Goal: Contribute content: Contribute content

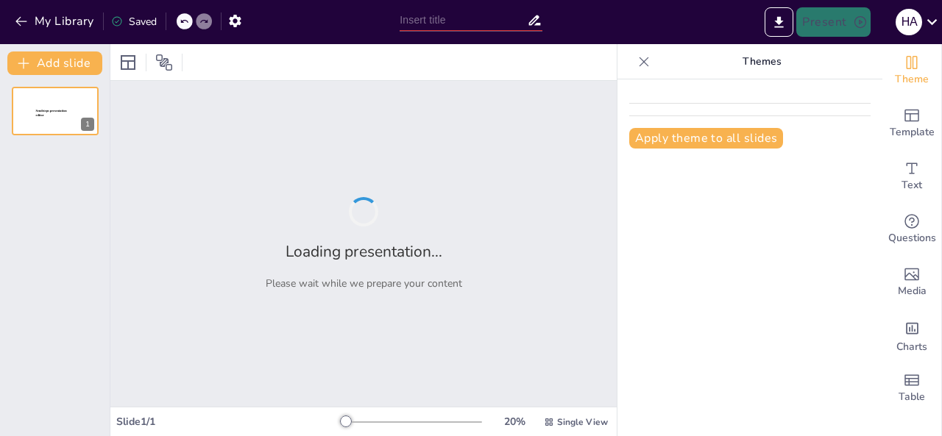
type input "myocardial [MEDICAL_DATA]"
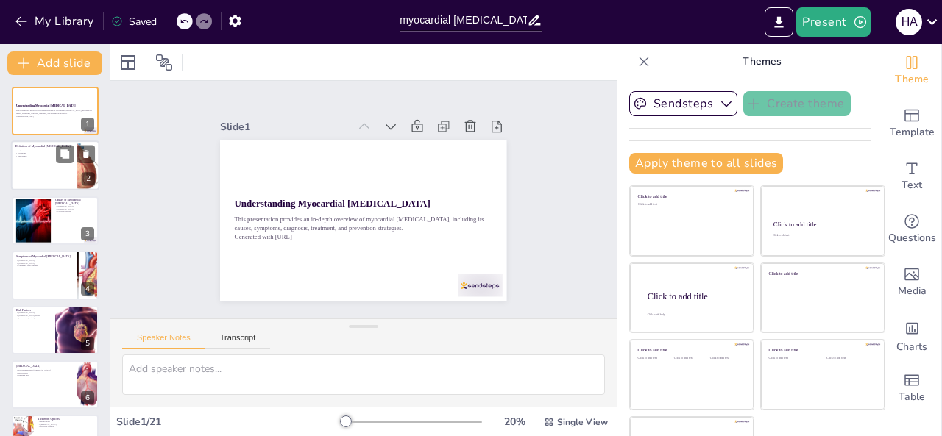
checkbox input "true"
click at [59, 164] on div at bounding box center [55, 166] width 88 height 50
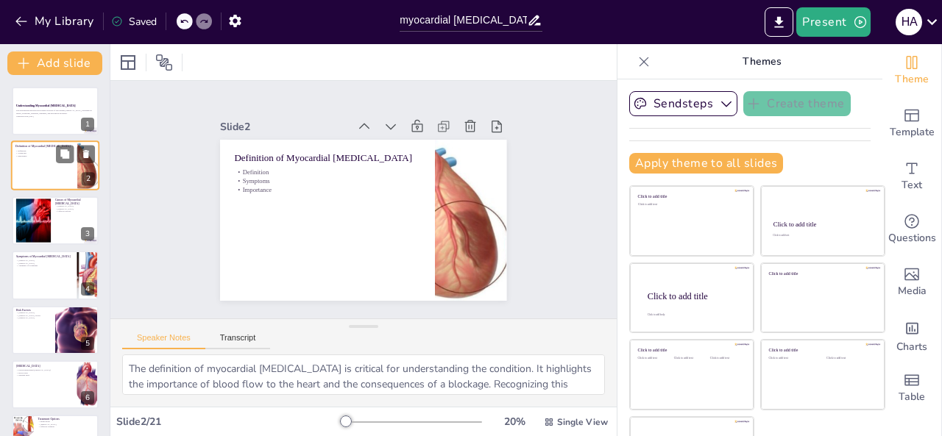
type textarea "The definition of myocardial infarction is critical for understanding the condi…"
checkbox input "true"
click at [80, 219] on div at bounding box center [55, 221] width 88 height 50
type textarea "Coronary artery disease is the leading cause of myocardial infarction. It resul…"
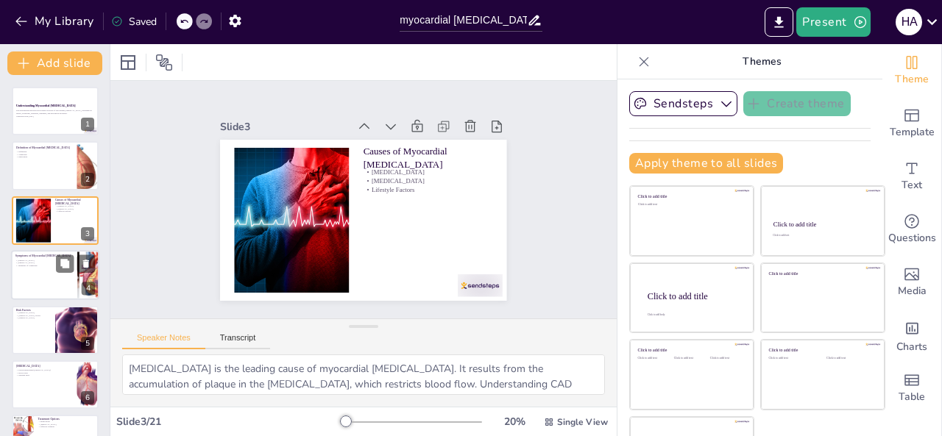
checkbox input "true"
click at [41, 269] on div at bounding box center [55, 275] width 88 height 50
type textarea "Chest pain is the hallmark symptom of myocardial infarction. Recognizing this s…"
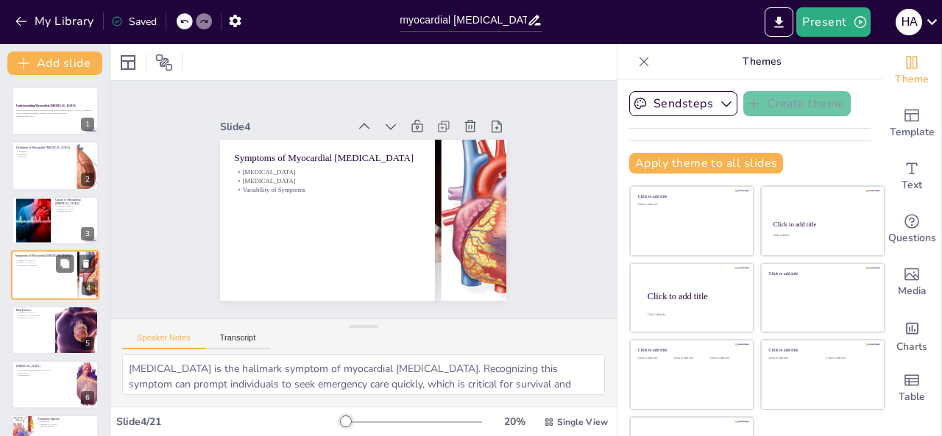
scroll to position [19, 0]
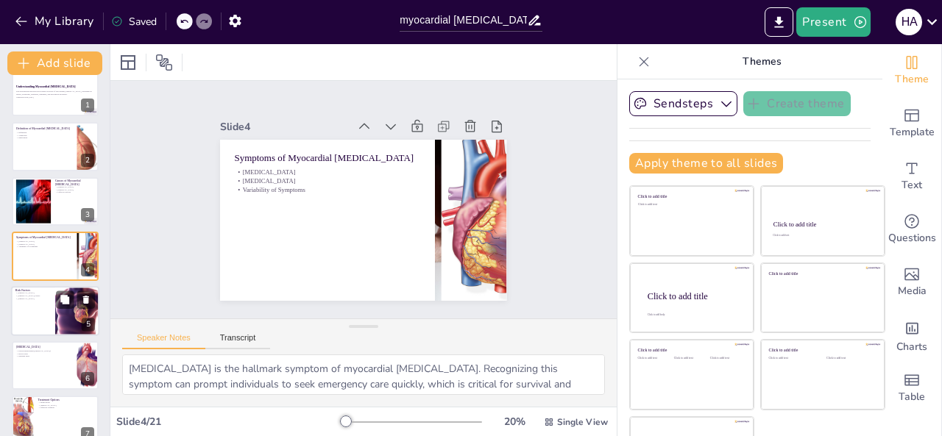
checkbox input "true"
click at [44, 330] on div at bounding box center [55, 311] width 88 height 50
type textarea "High blood pressure is a significant risk factor for myocardial infarction. It …"
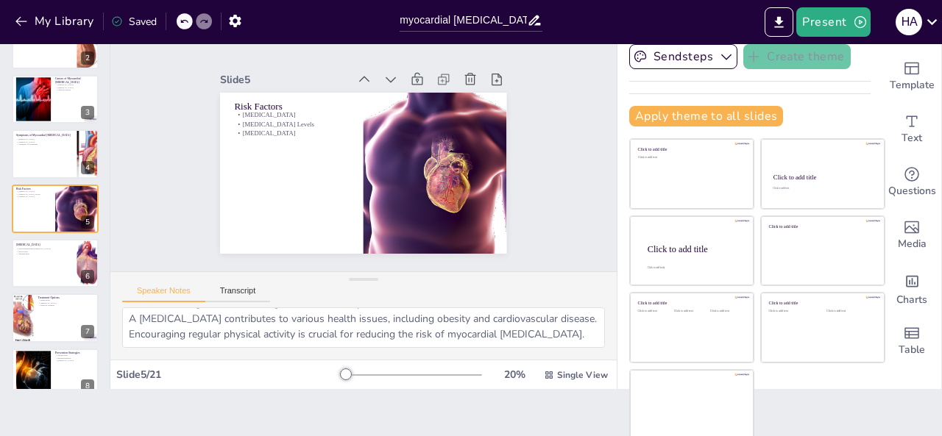
scroll to position [110, 0]
checkbox input "true"
click at [52, 146] on div at bounding box center [55, 154] width 88 height 50
type textarea "Chest pain is the hallmark symptom of myocardial infarction. Recognizing this s…"
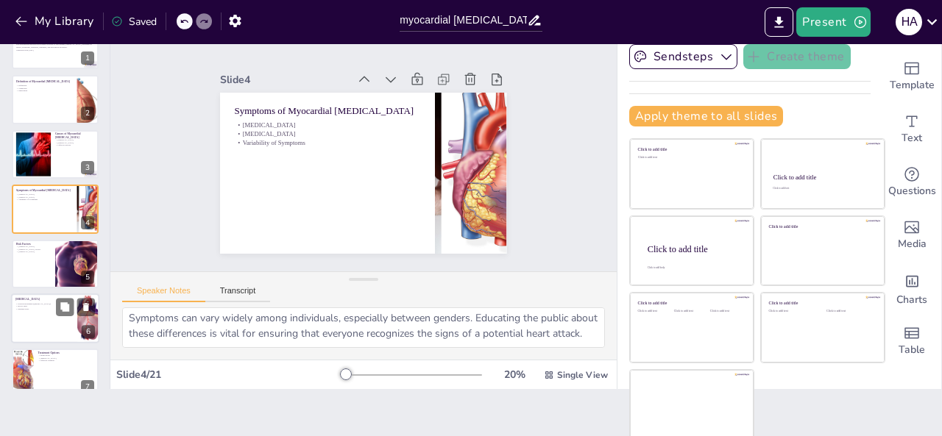
checkbox input "true"
click at [35, 313] on div at bounding box center [55, 319] width 88 height 50
type textarea "The ECG is a critical tool in diagnosing myocardial infarction. It helps identi…"
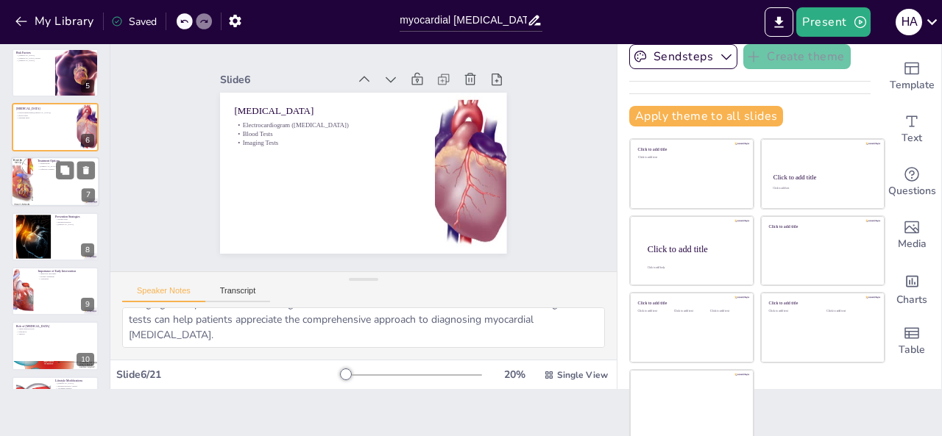
scroll to position [276, 0]
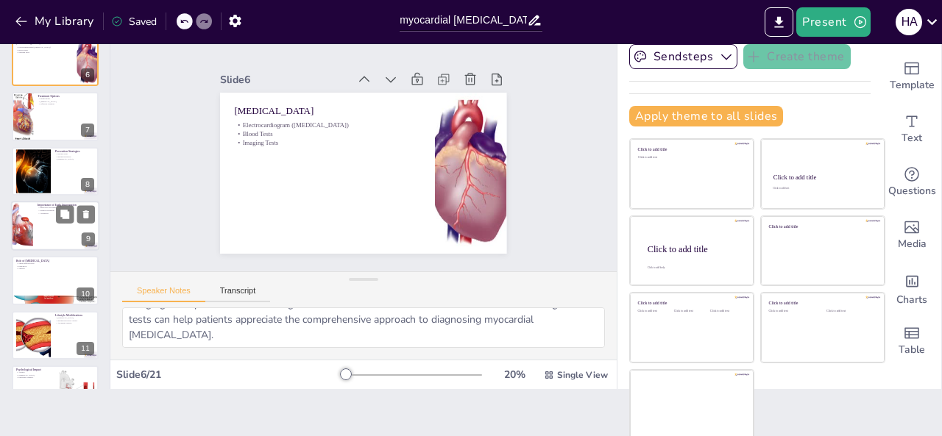
checkbox input "true"
click at [23, 222] on div at bounding box center [22, 226] width 75 height 50
type textarea "Early intervention can lead to better health outcomes for those experiencing a …"
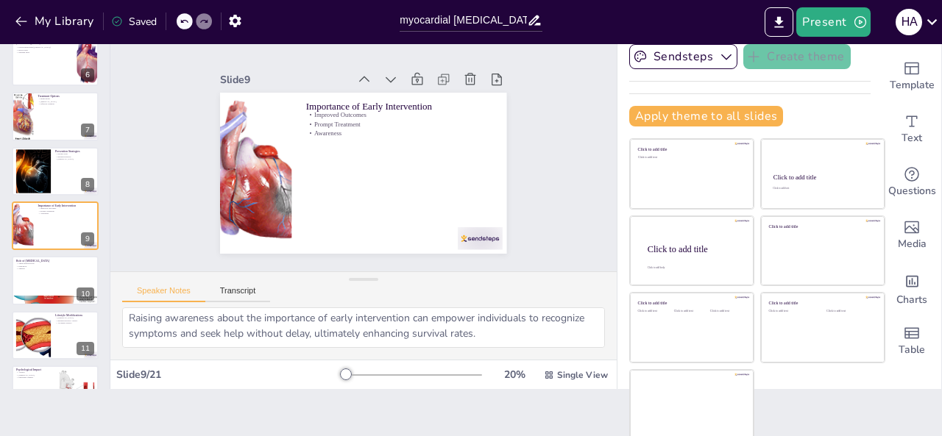
scroll to position [80, 0]
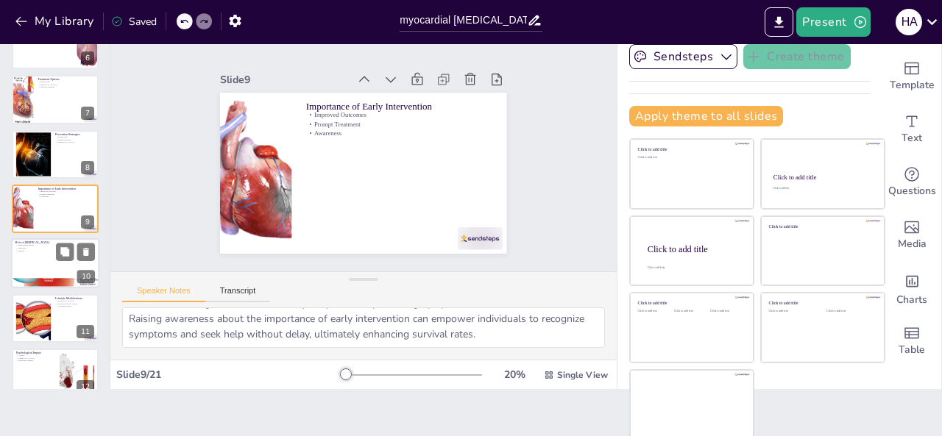
checkbox input "true"
click at [49, 275] on div at bounding box center [55, 264] width 88 height 50
type textarea "Supervised exercise is a key component of cardiac rehabilitation. It helps pati…"
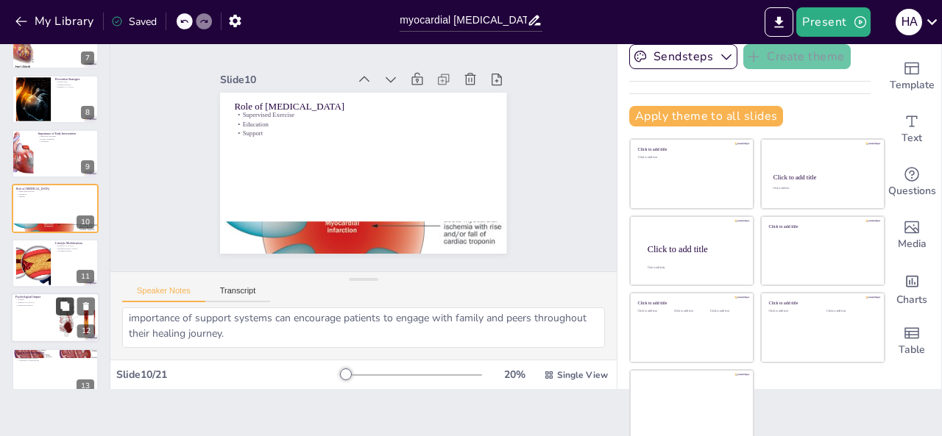
checkbox input "true"
click at [60, 303] on icon at bounding box center [65, 307] width 10 height 10
type textarea "Anxiety is a common psychological response following a myocardial infarction. R…"
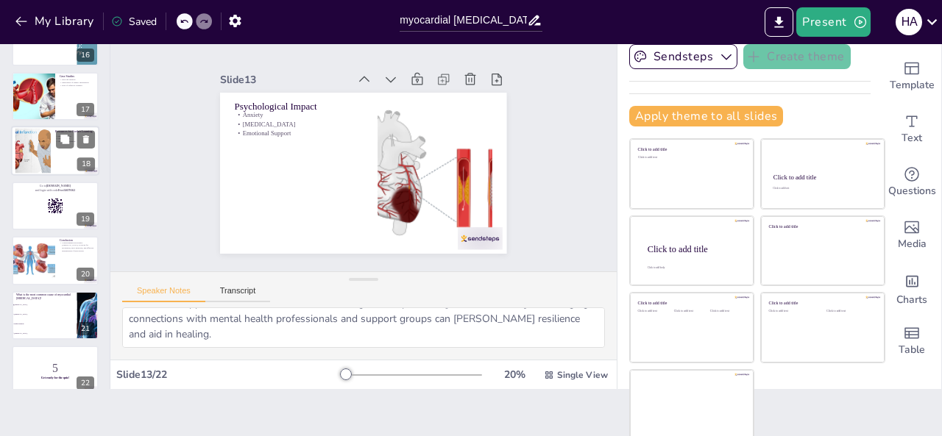
scroll to position [859, 0]
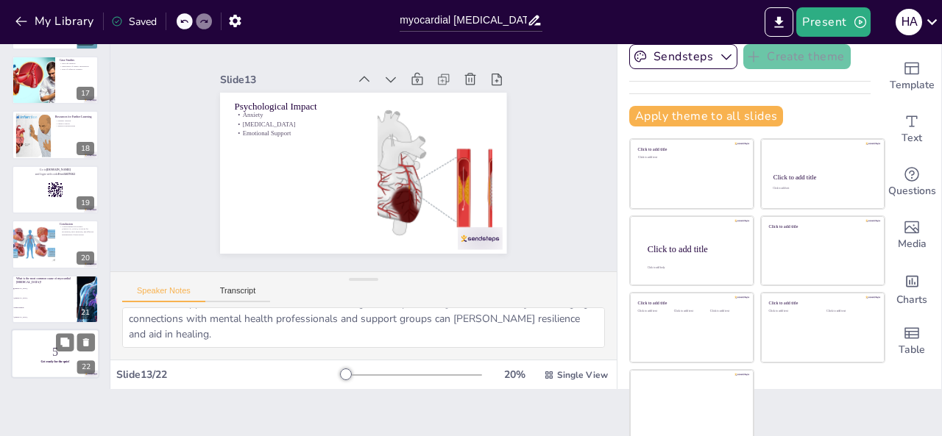
checkbox input "true"
click at [29, 361] on p "Get ready for the quiz!" at bounding box center [54, 362] width 79 height 4
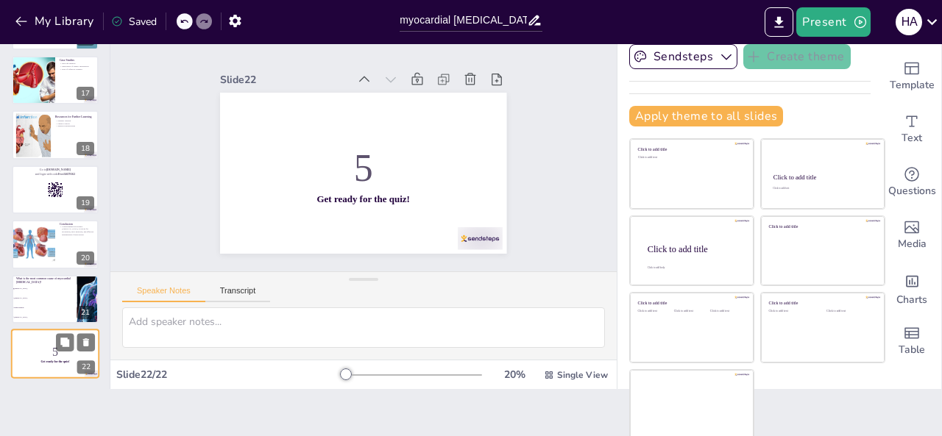
scroll to position [0, 0]
click at [36, 172] on p "and login with code Free34679162" at bounding box center [54, 173] width 79 height 4
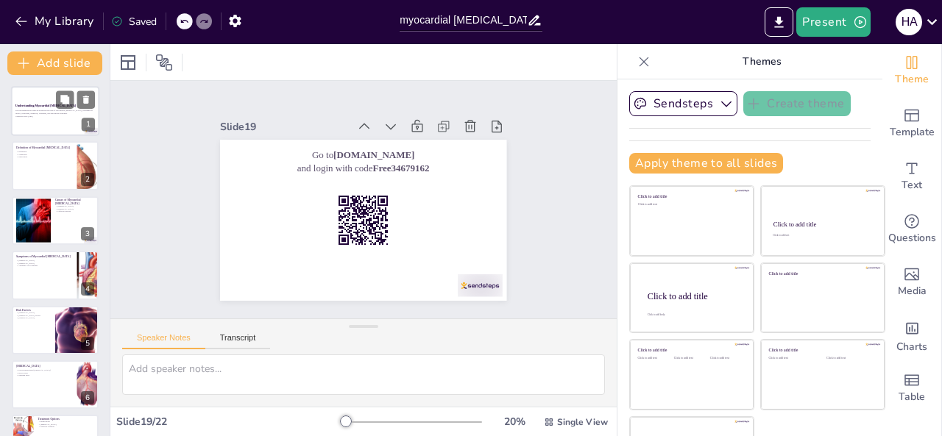
click at [58, 112] on p "This presentation provides an in-depth overview of myocardial infarction, inclu…" at bounding box center [54, 112] width 79 height 5
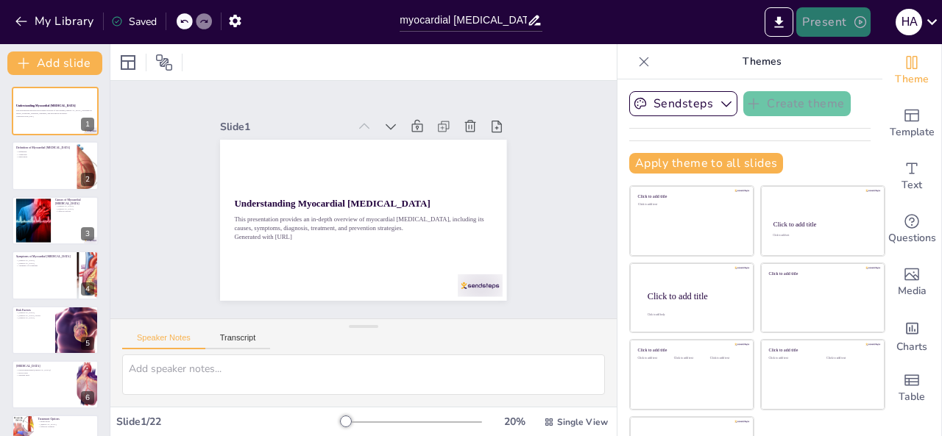
click at [819, 18] on button "Present" at bounding box center [833, 21] width 74 height 29
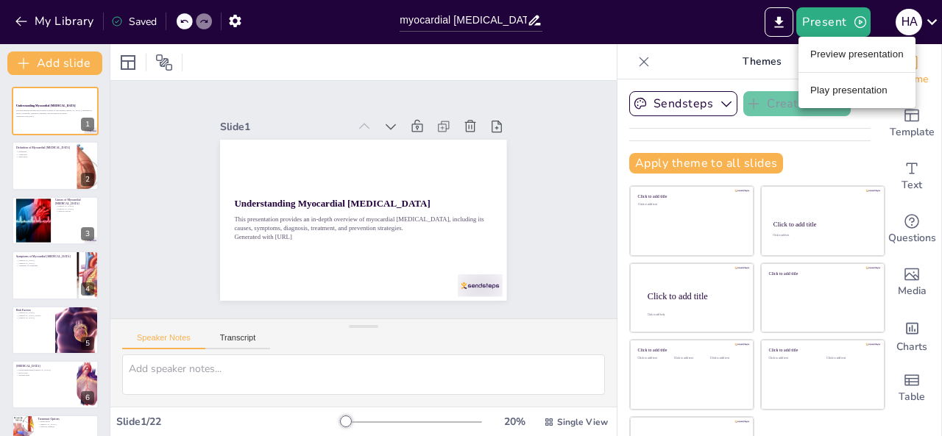
click at [859, 93] on li "Play presentation" at bounding box center [856, 91] width 117 height 24
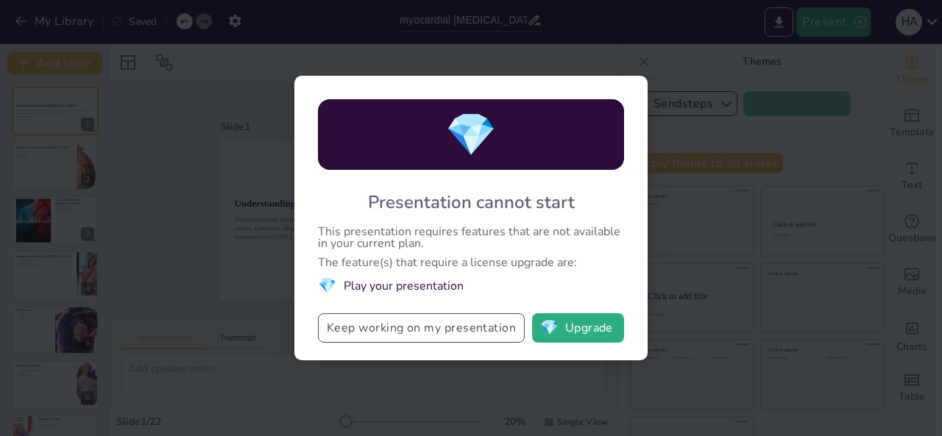
click at [499, 329] on button "Keep working on my presentation" at bounding box center [421, 327] width 207 height 29
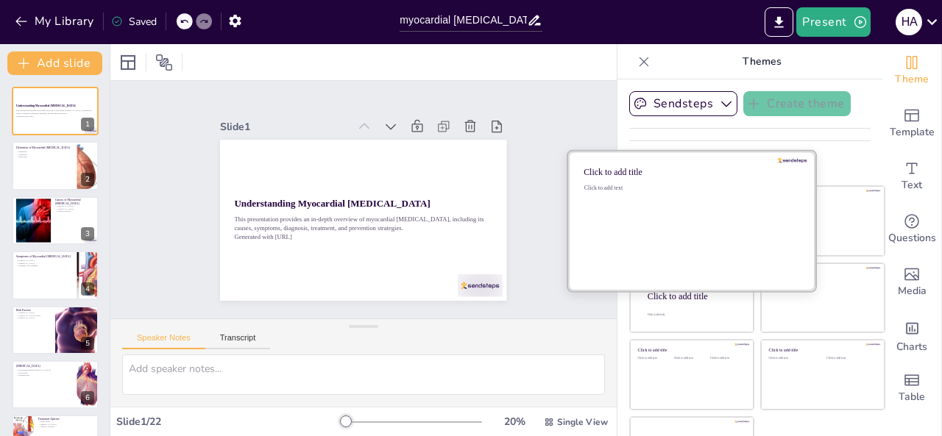
click at [636, 229] on div "Click to add text" at bounding box center [689, 230] width 210 height 91
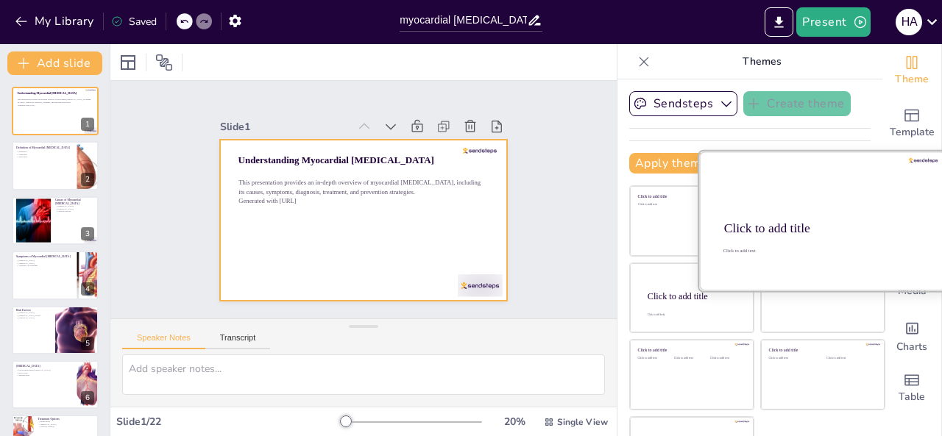
checkbox input "true"
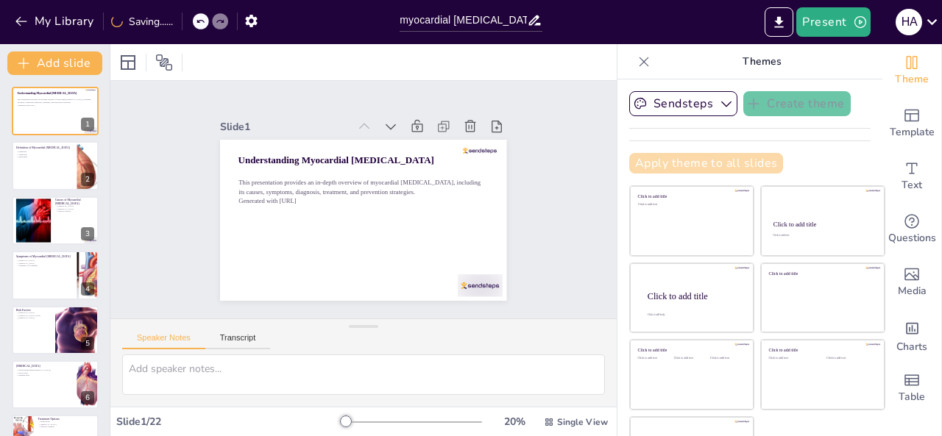
click at [648, 164] on button "Apply theme to all slides" at bounding box center [706, 163] width 154 height 21
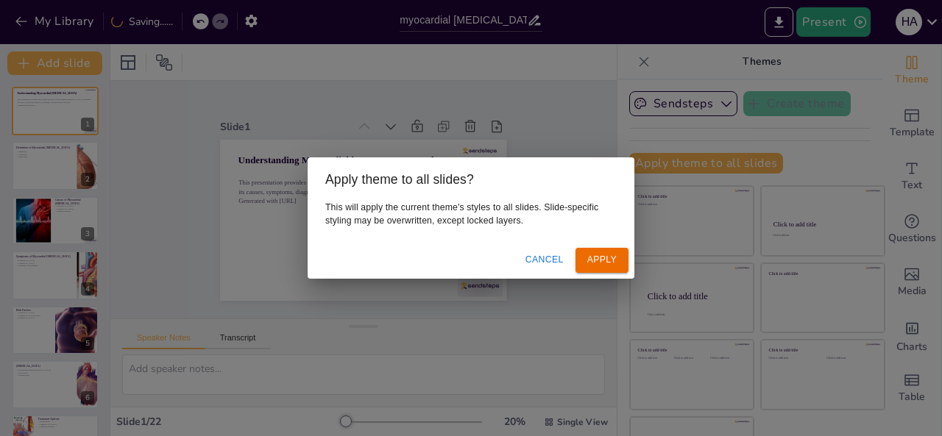
click at [605, 251] on button "Apply" at bounding box center [601, 260] width 53 height 24
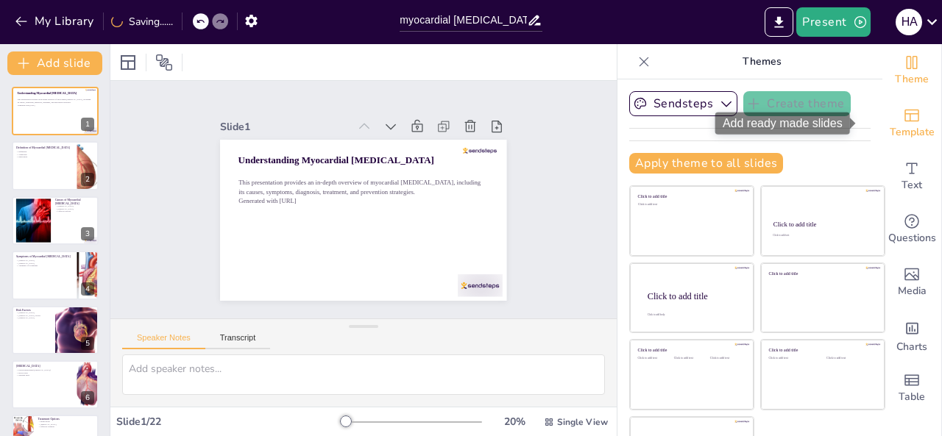
click at [903, 122] on icon "Add ready made slides" at bounding box center [912, 116] width 18 height 18
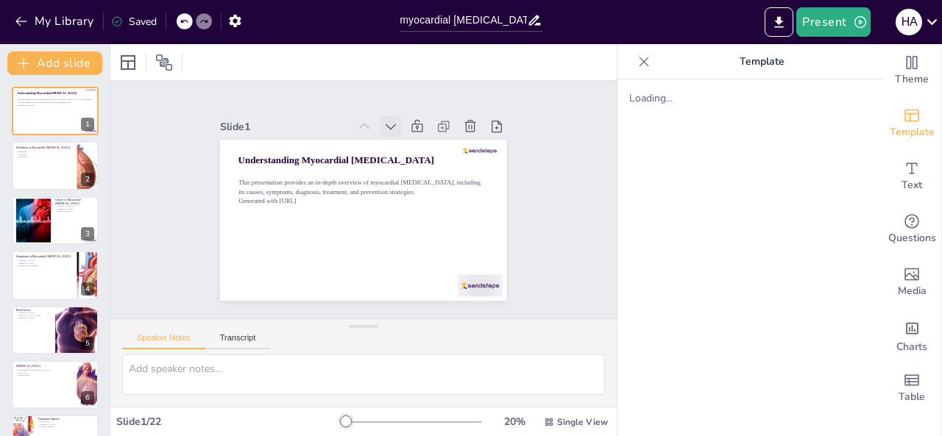
click at [386, 124] on icon at bounding box center [391, 127] width 10 height 6
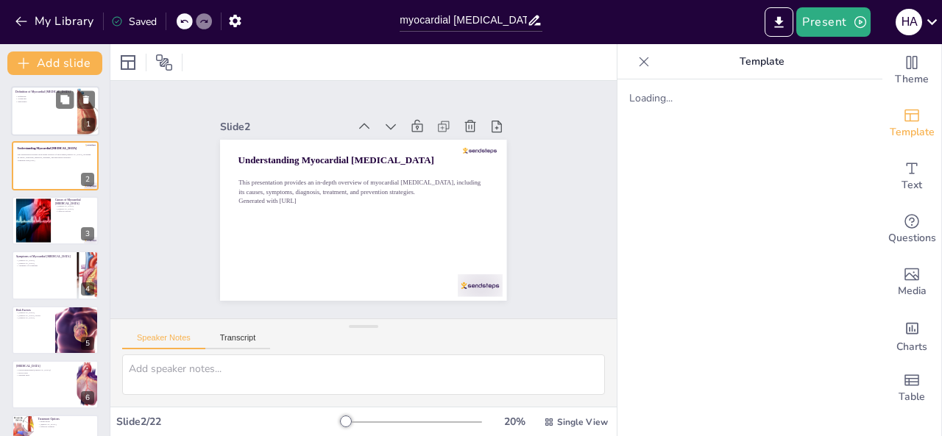
checkbox input "true"
click at [60, 121] on div at bounding box center [55, 111] width 88 height 50
type textarea "The definition of myocardial infarction is critical for understanding the condi…"
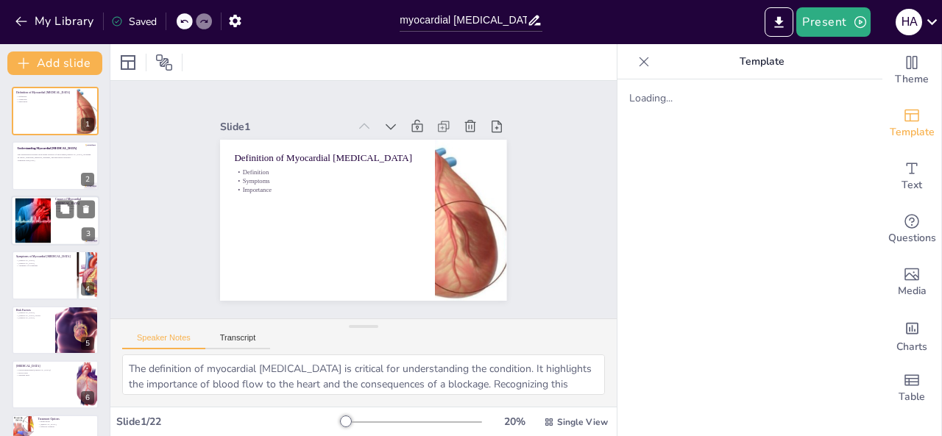
checkbox input "true"
click at [40, 210] on div at bounding box center [33, 220] width 81 height 45
type textarea "Coronary artery disease is the leading cause of myocardial infarction. It resul…"
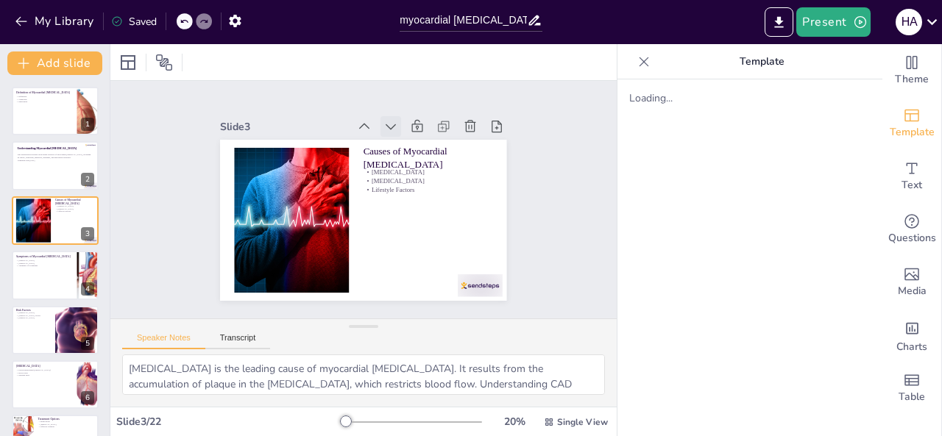
click at [383, 126] on icon at bounding box center [390, 126] width 15 height 15
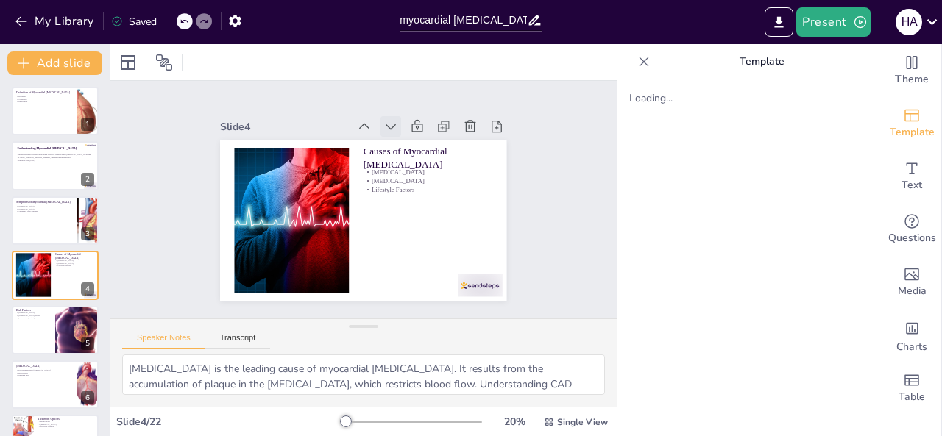
click at [383, 126] on icon at bounding box center [390, 126] width 15 height 15
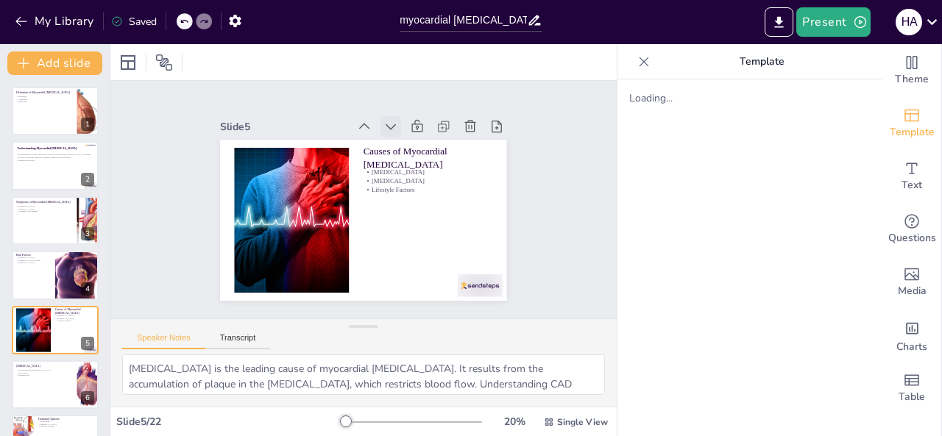
click at [383, 127] on icon at bounding box center [390, 126] width 15 height 15
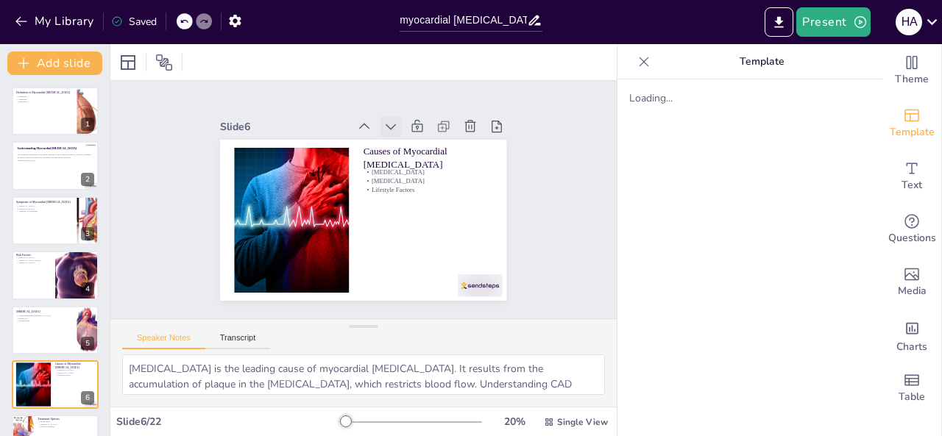
click at [386, 123] on div at bounding box center [397, 129] width 23 height 23
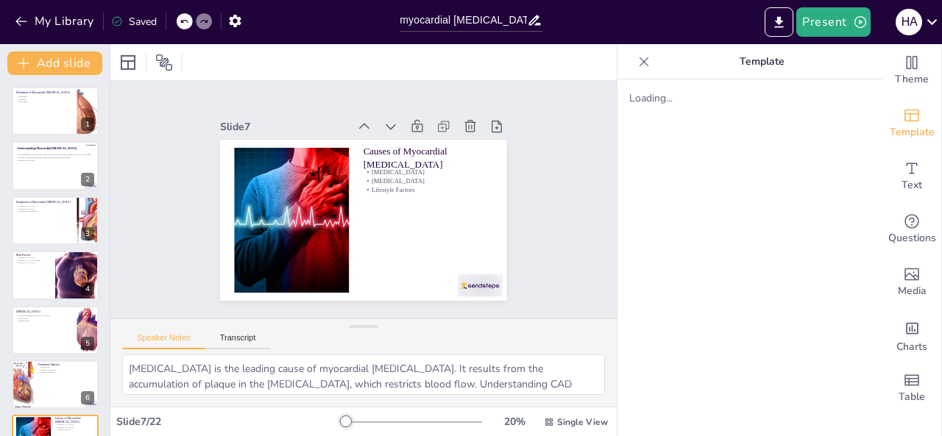
click at [380, 123] on div at bounding box center [390, 126] width 21 height 21
click at [237, 342] on button "Transcript" at bounding box center [237, 341] width 65 height 16
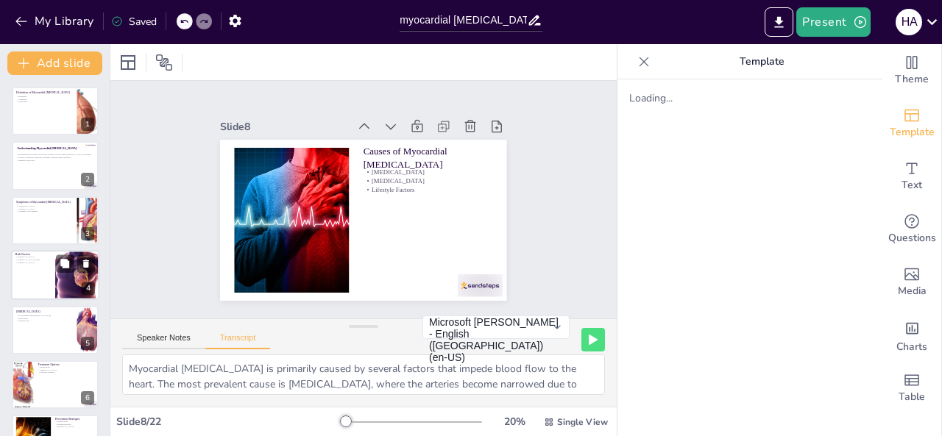
click at [40, 285] on div at bounding box center [55, 275] width 88 height 50
checkbox input "true"
type textarea "Several risk factors contribute to the likelihood of experiencing a myocardial …"
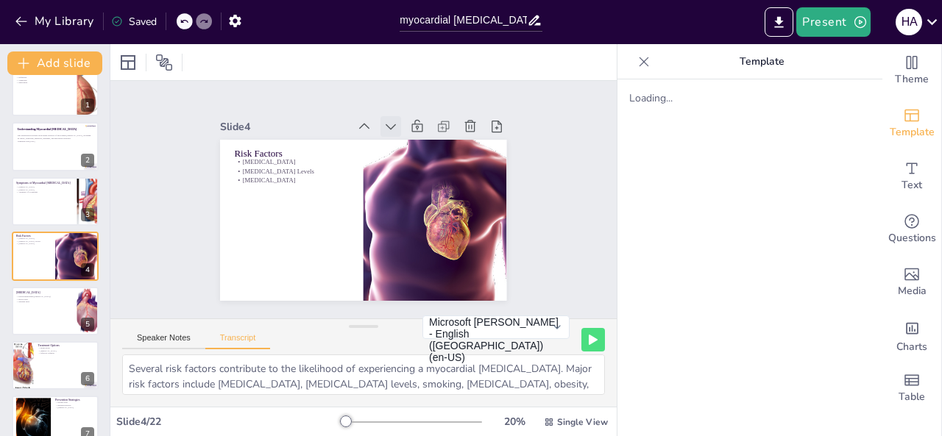
click at [380, 128] on div at bounding box center [390, 126] width 21 height 21
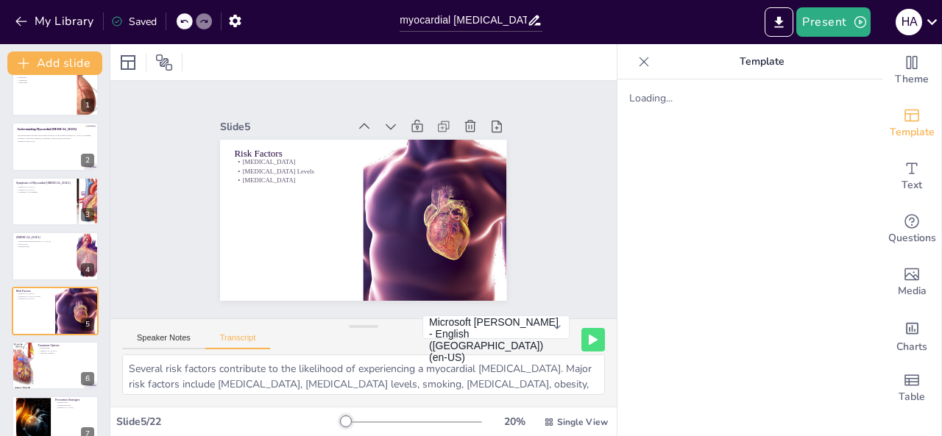
click at [380, 128] on div at bounding box center [390, 126] width 21 height 21
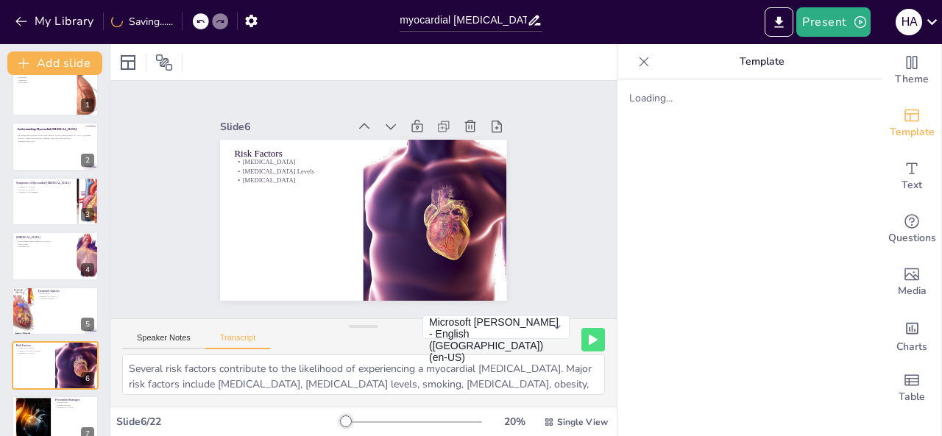
click at [380, 128] on div at bounding box center [390, 126] width 21 height 21
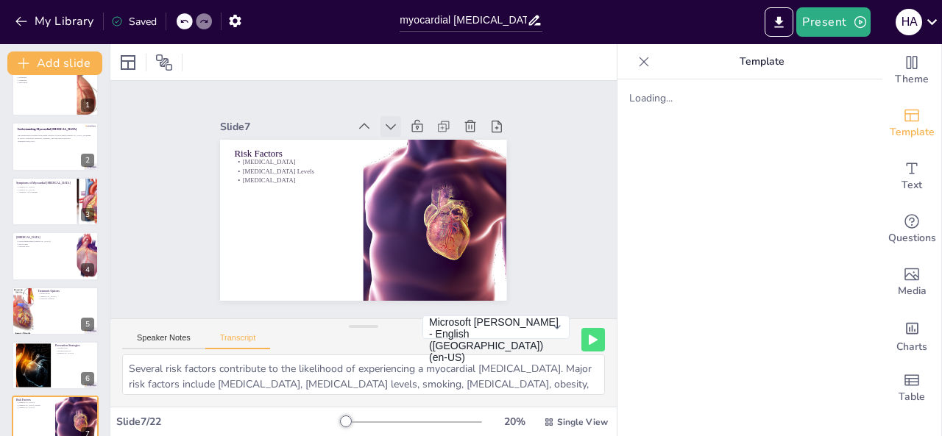
click at [380, 128] on div at bounding box center [390, 126] width 21 height 21
click at [632, 60] on div at bounding box center [644, 62] width 24 height 24
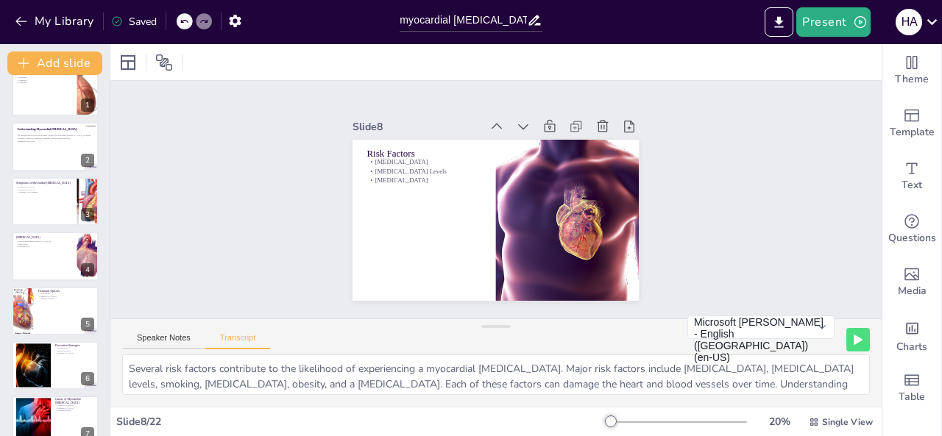
click at [525, 116] on div at bounding box center [559, 126] width 159 height 21
click at [522, 121] on icon at bounding box center [530, 129] width 16 height 16
click at [516, 121] on icon at bounding box center [523, 126] width 15 height 15
click at [516, 123] on icon at bounding box center [523, 126] width 15 height 15
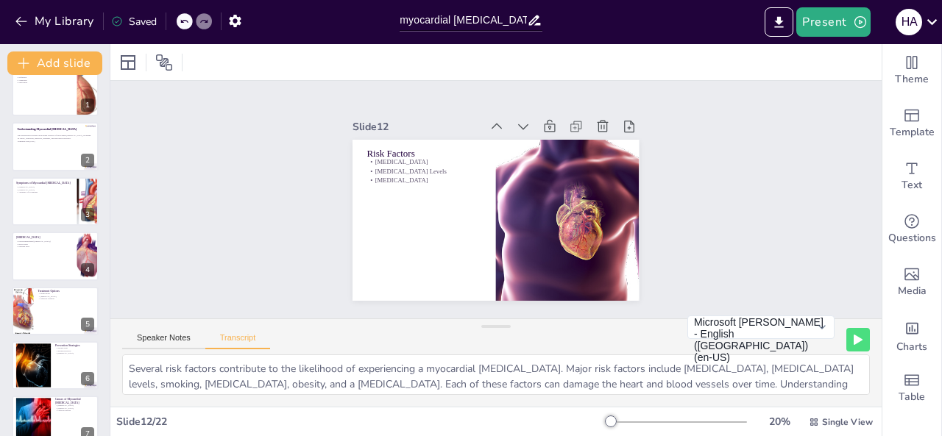
click at [516, 123] on icon at bounding box center [523, 126] width 15 height 15
click at [516, 121] on icon at bounding box center [523, 126] width 15 height 15
click at [516, 123] on icon at bounding box center [523, 126] width 15 height 15
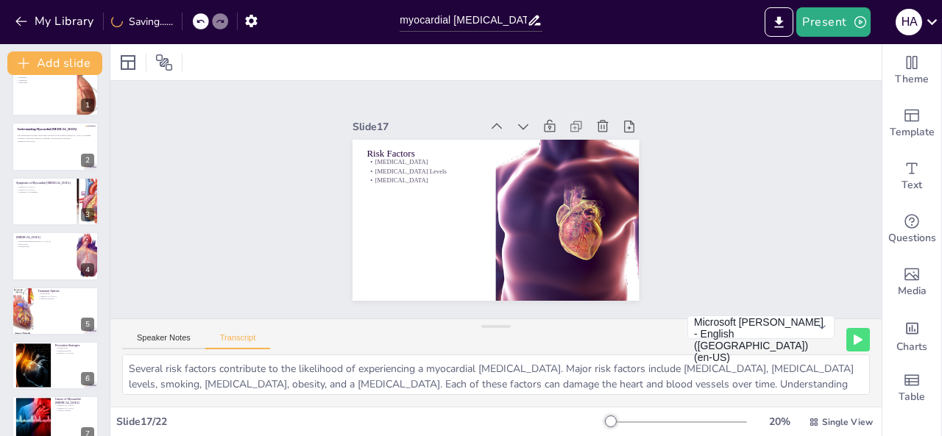
click at [516, 123] on icon at bounding box center [523, 126] width 15 height 15
checkbox input "true"
click at [516, 120] on icon at bounding box center [523, 126] width 15 height 15
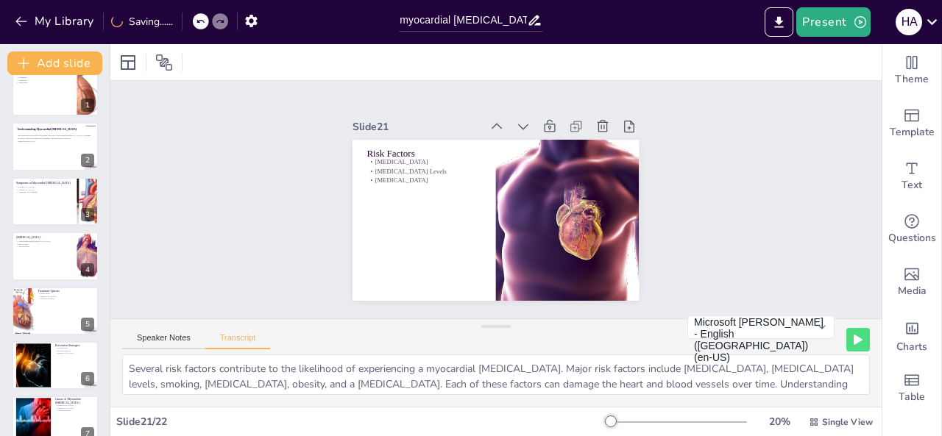
click at [516, 120] on icon at bounding box center [523, 126] width 15 height 15
click at [513, 120] on div at bounding box center [523, 126] width 21 height 21
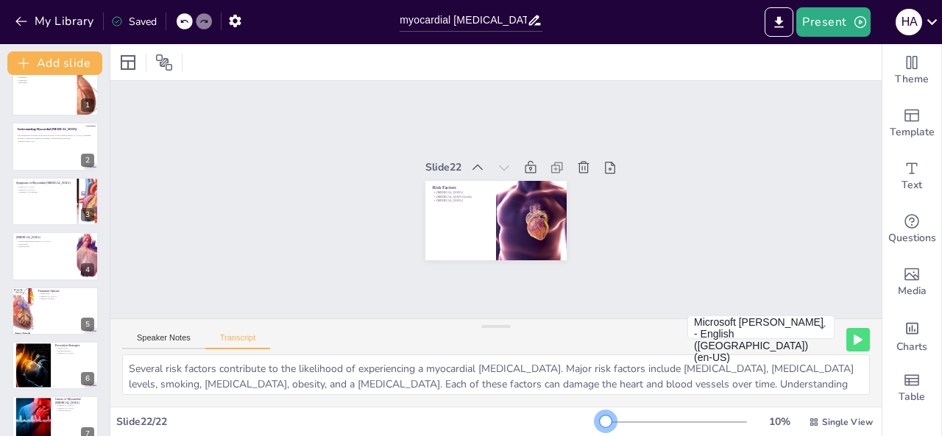
drag, startPoint x: 603, startPoint y: 425, endPoint x: 580, endPoint y: 414, distance: 26.0
click at [580, 414] on div "Slide 22 / 22 10 % Single View" at bounding box center [495, 423] width 771 height 24
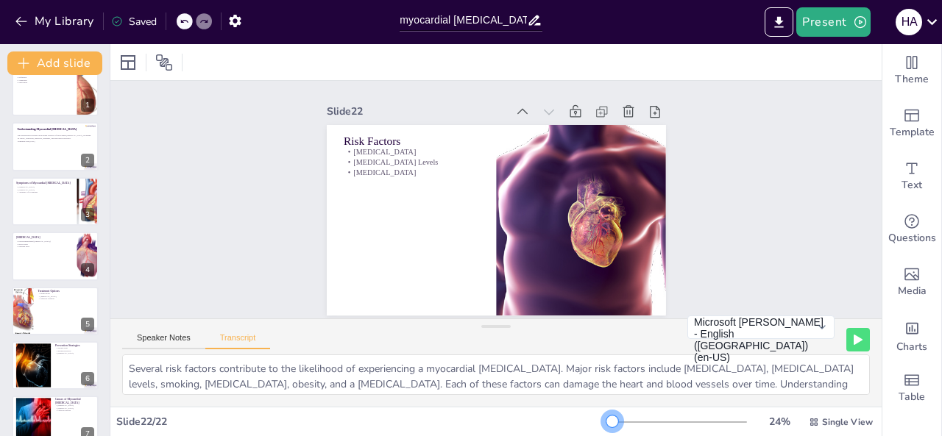
drag, startPoint x: 595, startPoint y: 416, endPoint x: 603, endPoint y: 422, distance: 9.6
click at [606, 422] on div at bounding box center [612, 422] width 12 height 12
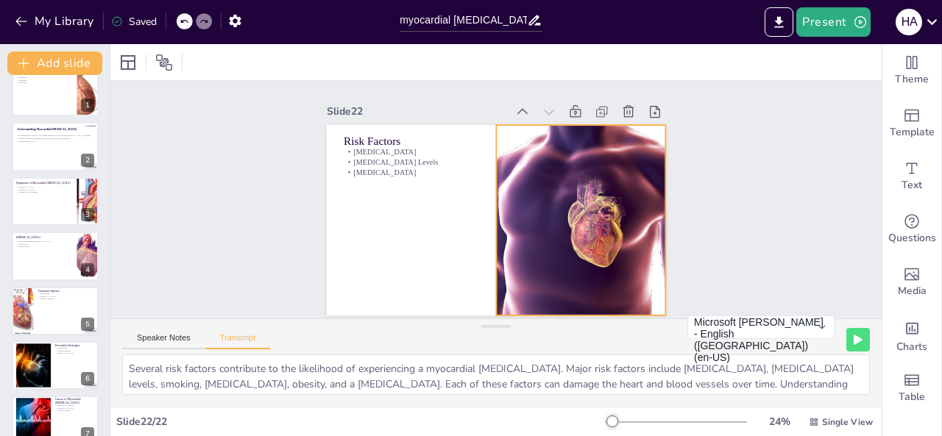
checkbox input "true"
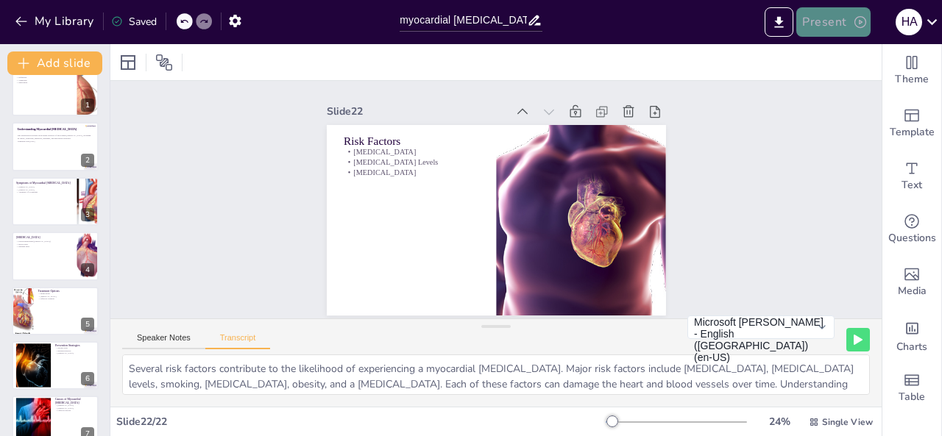
click at [840, 23] on button "Present" at bounding box center [833, 21] width 74 height 29
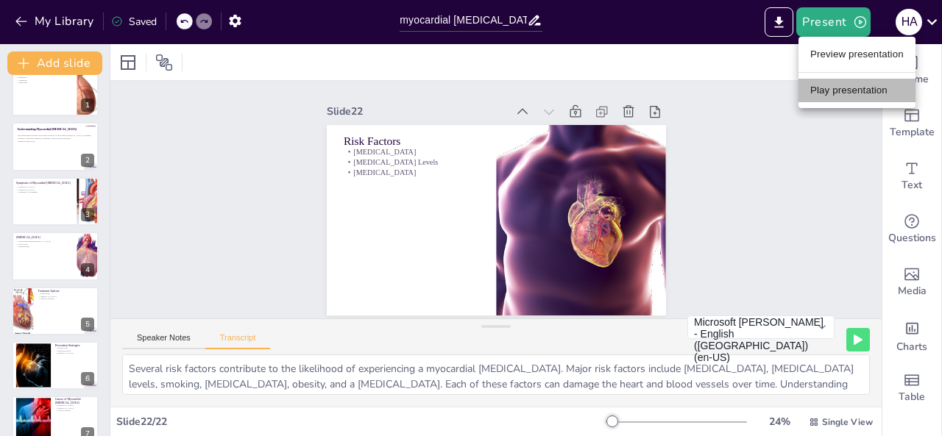
click at [827, 98] on li "Play presentation" at bounding box center [856, 91] width 117 height 24
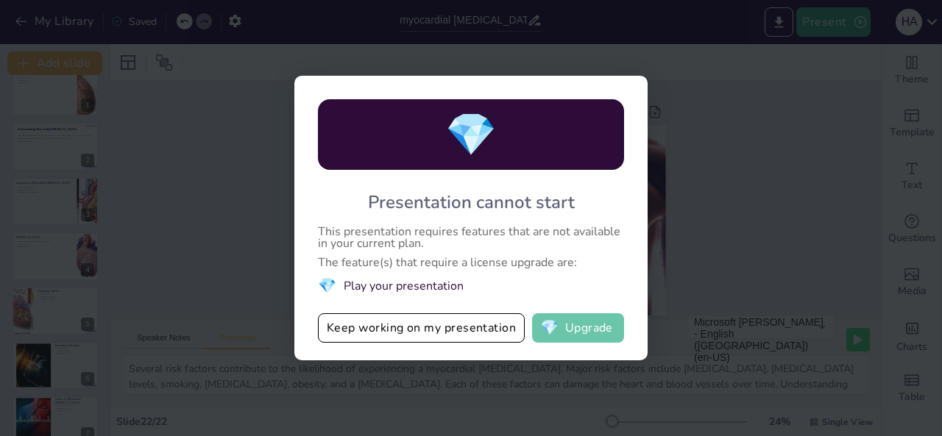
click at [575, 333] on button "💎 Upgrade" at bounding box center [578, 327] width 92 height 29
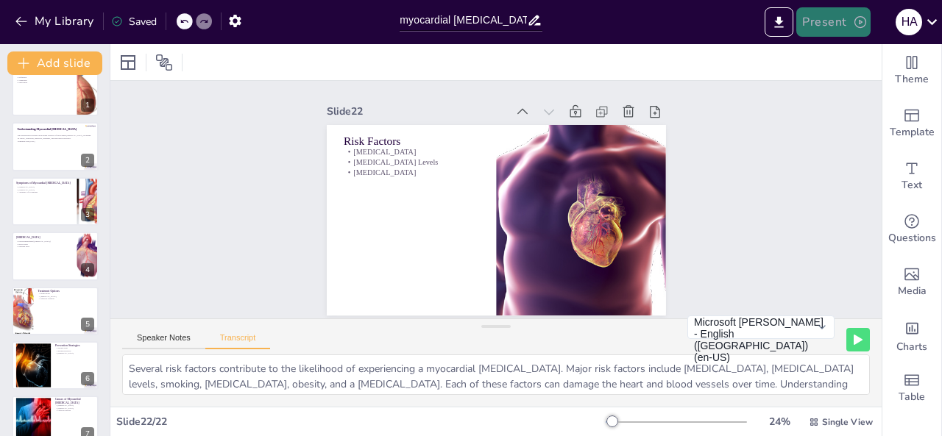
click at [825, 24] on button "Present" at bounding box center [833, 21] width 74 height 29
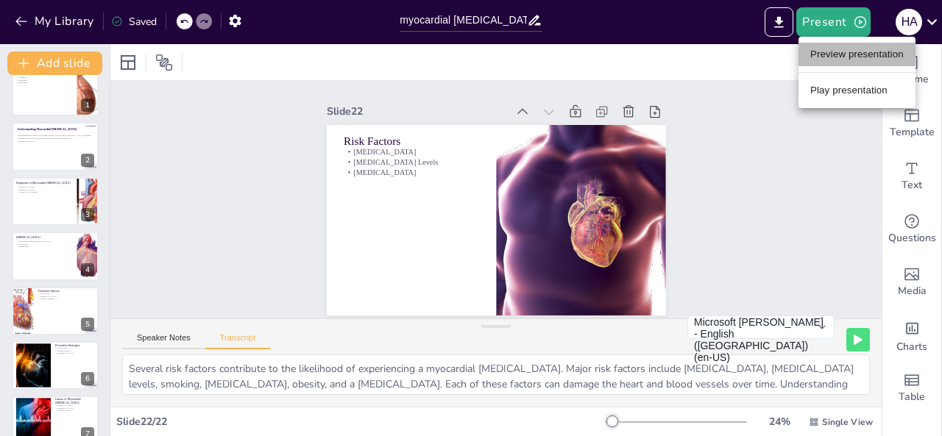
click at [834, 46] on li "Preview presentation" at bounding box center [856, 55] width 117 height 24
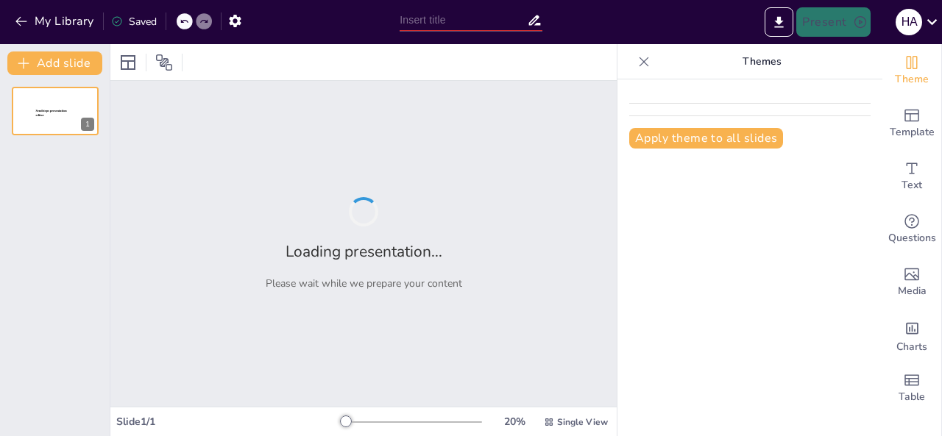
type input "- Explanation of myocardial [MEDICAL_DATA]"
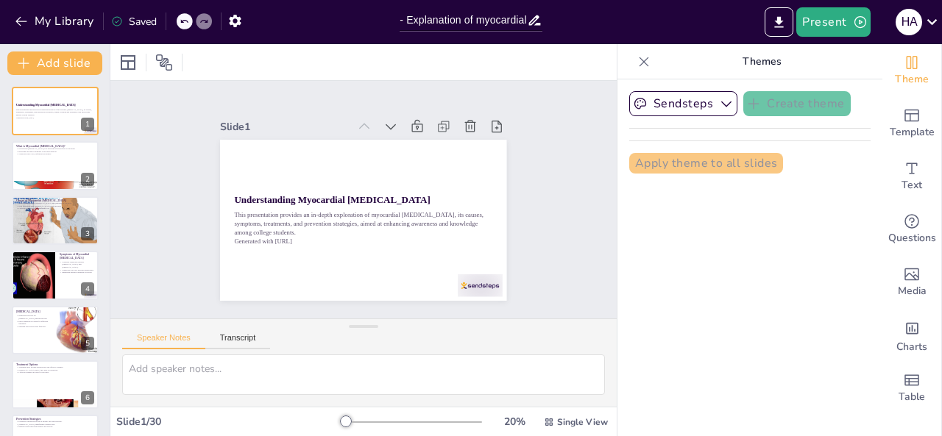
checkbox input "true"
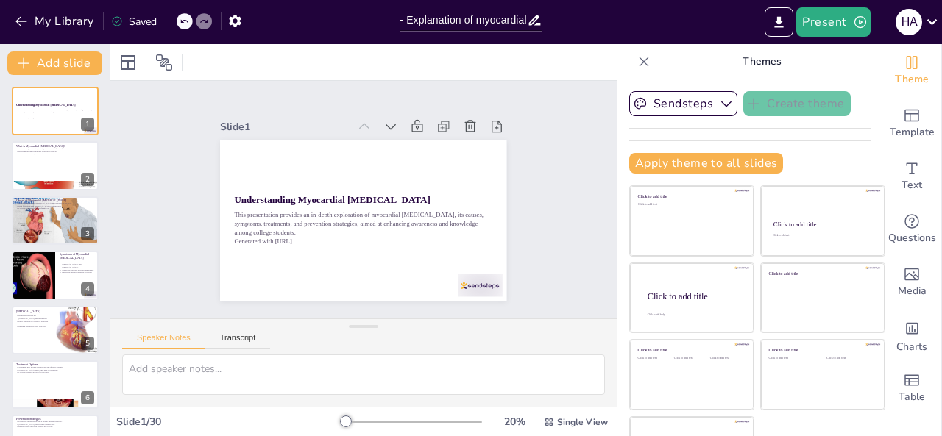
checkbox input "true"
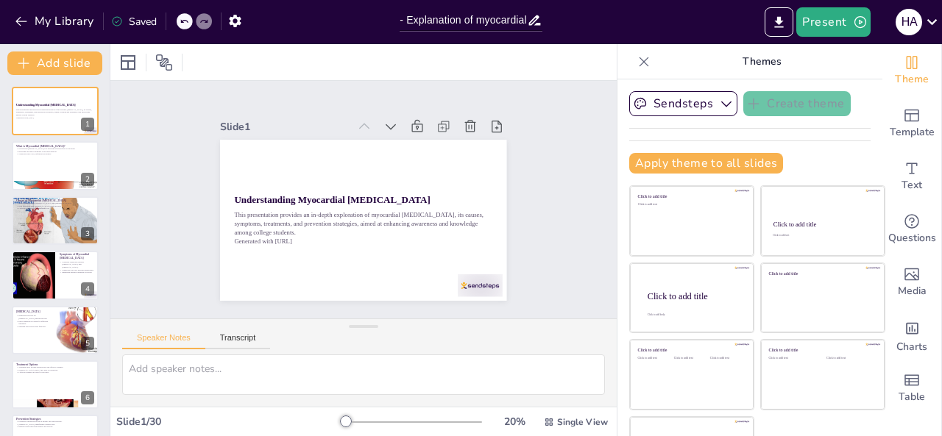
checkbox input "true"
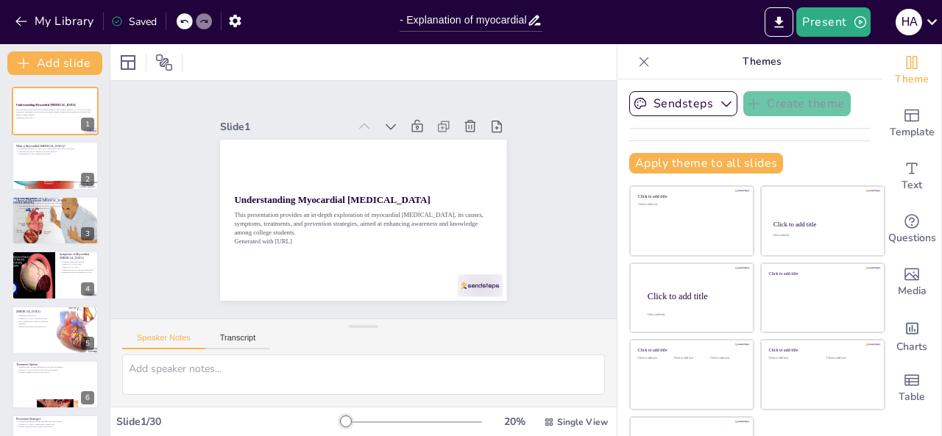
checkbox input "true"
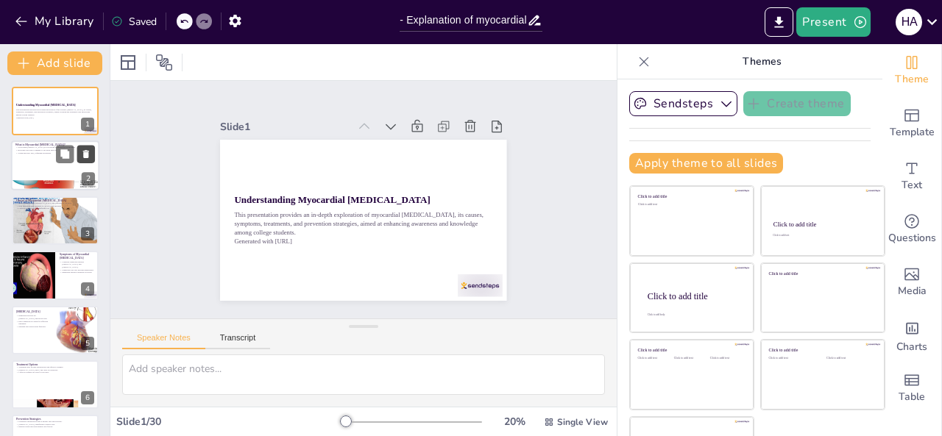
checkbox input "true"
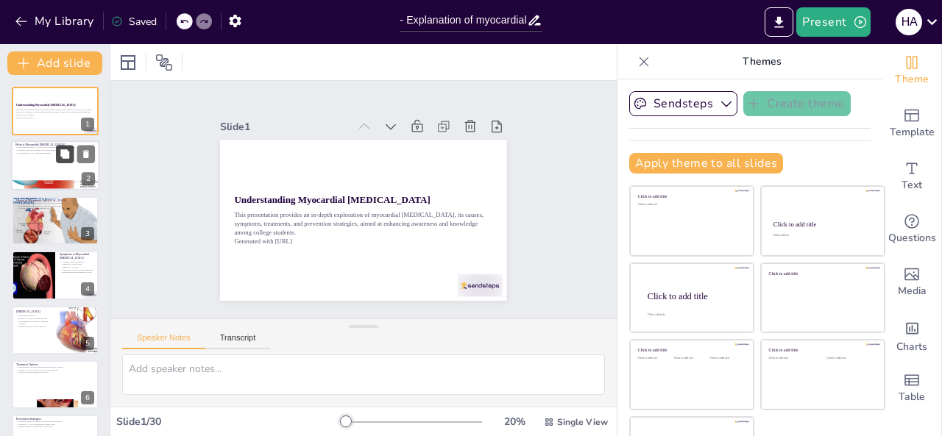
click at [73, 162] on button at bounding box center [65, 155] width 18 height 18
type textarea "Understanding the definition of myocardial [MEDICAL_DATA] is fundamental. It hi…"
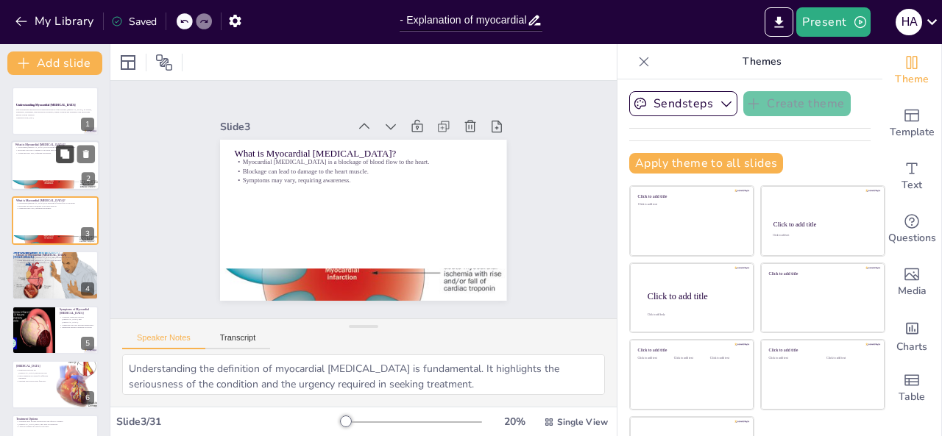
checkbox input "true"
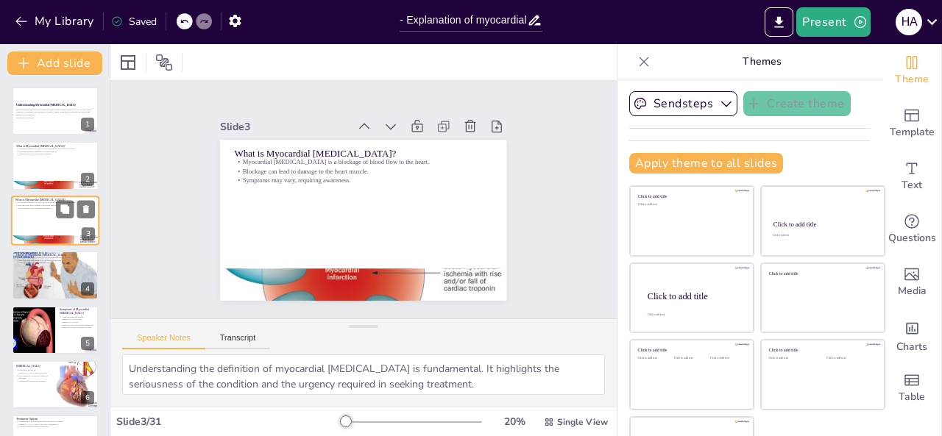
checkbox input "true"
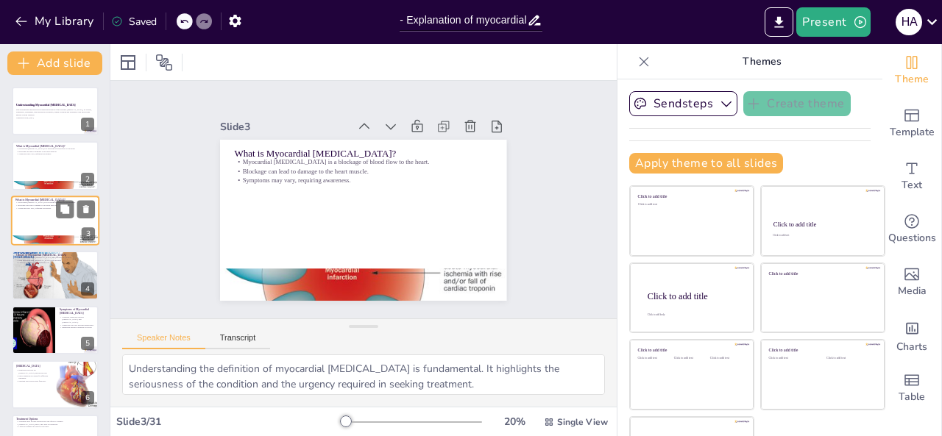
checkbox input "true"
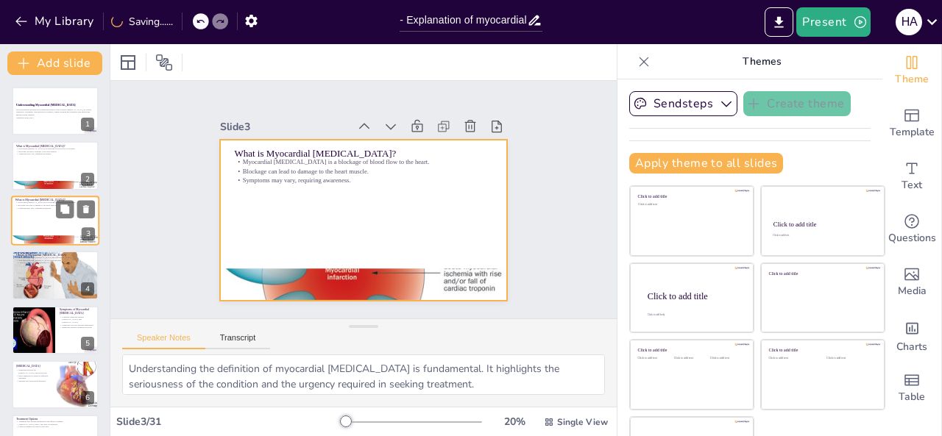
checkbox input "true"
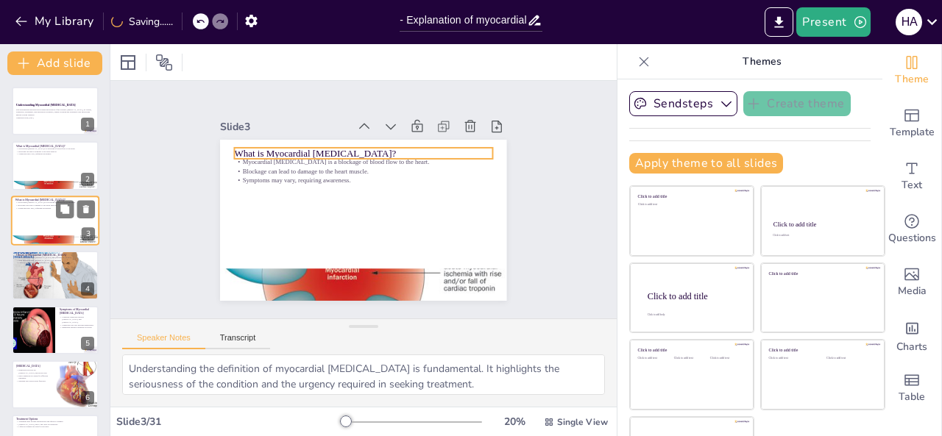
checkbox input "true"
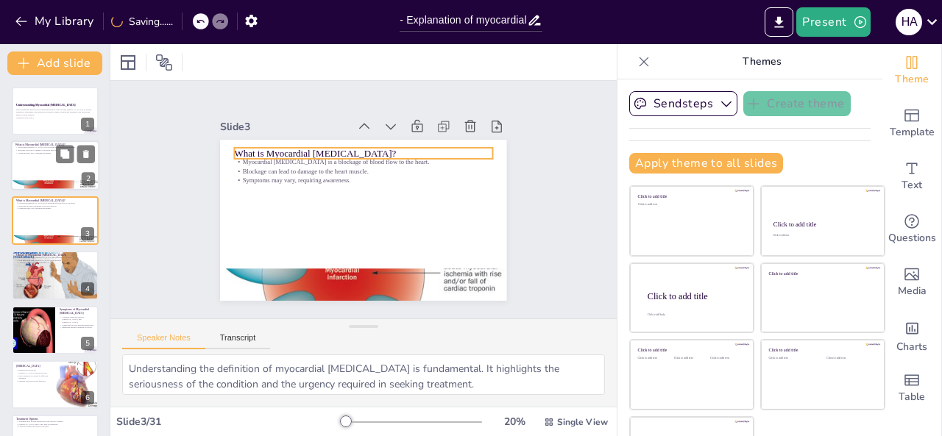
checkbox input "true"
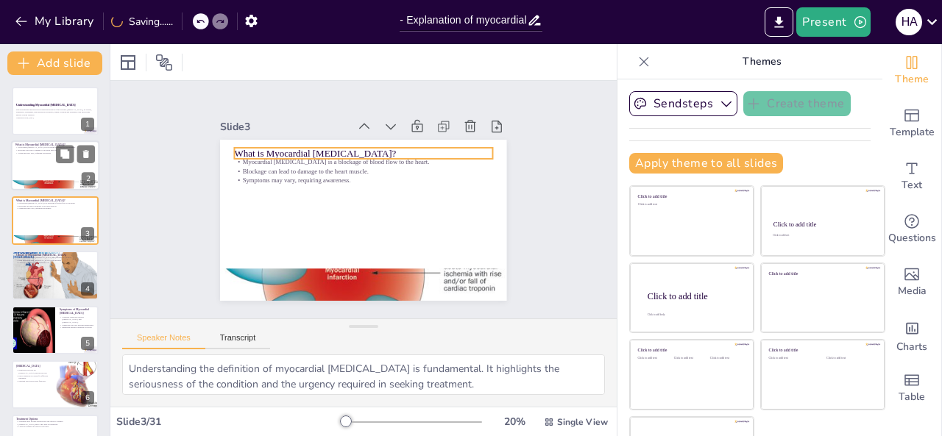
checkbox input "true"
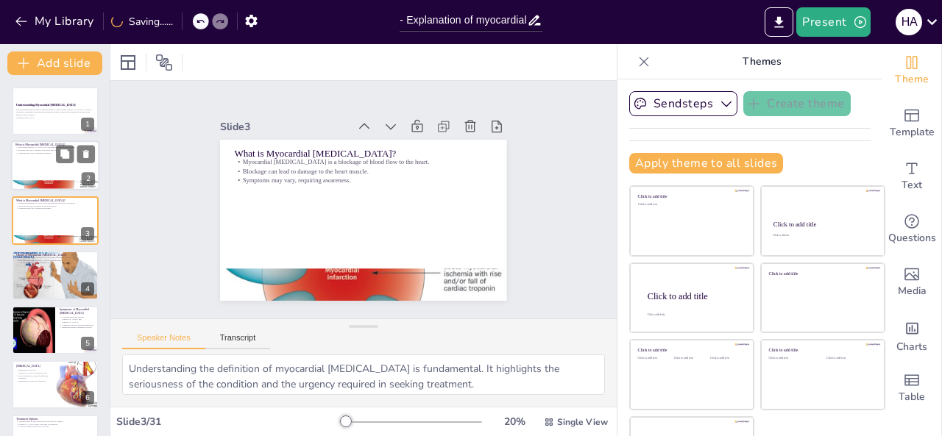
checkbox input "true"
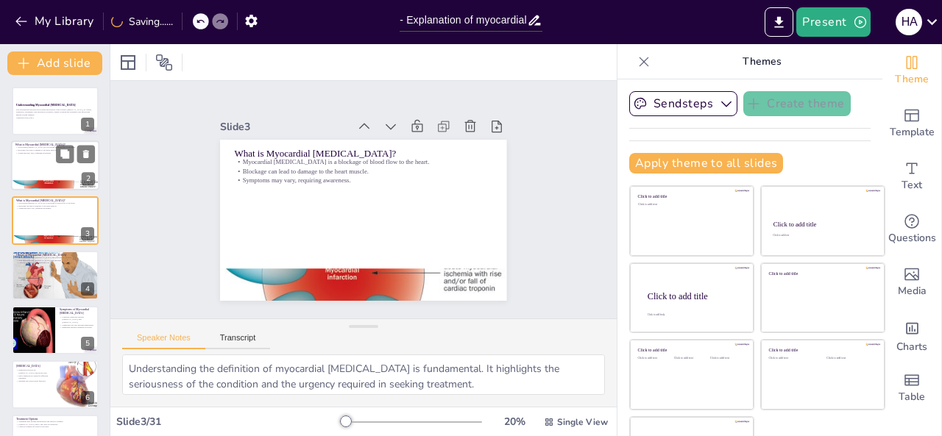
checkbox input "true"
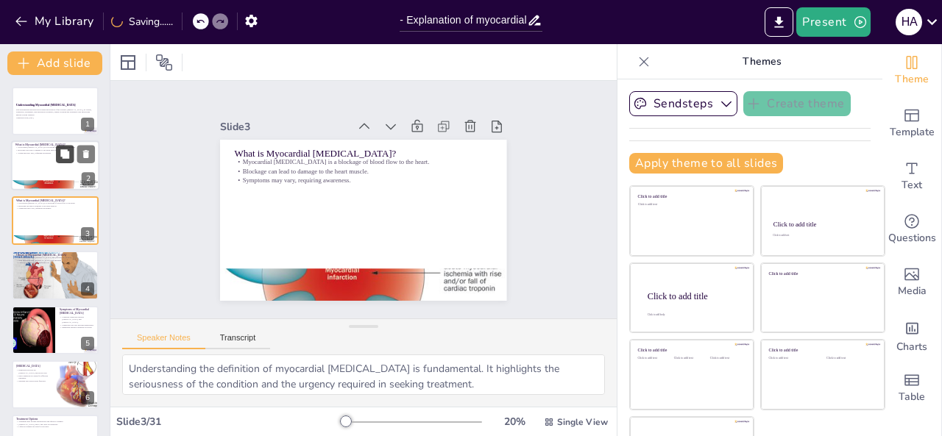
checkbox input "true"
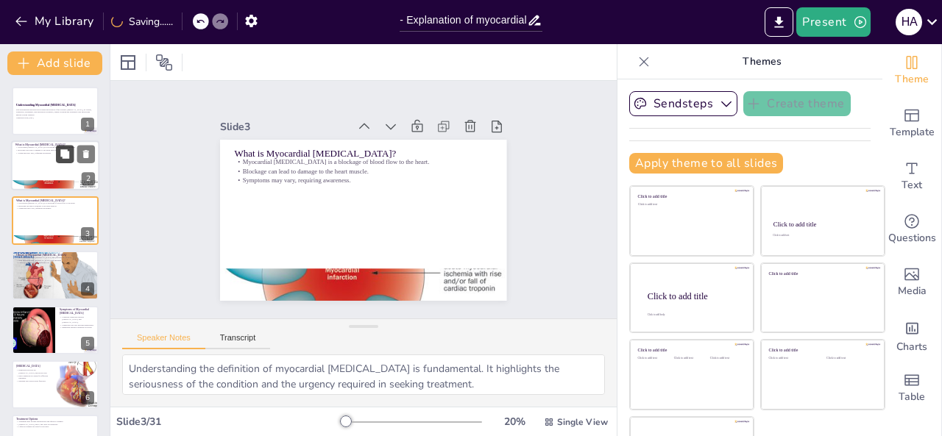
checkbox input "true"
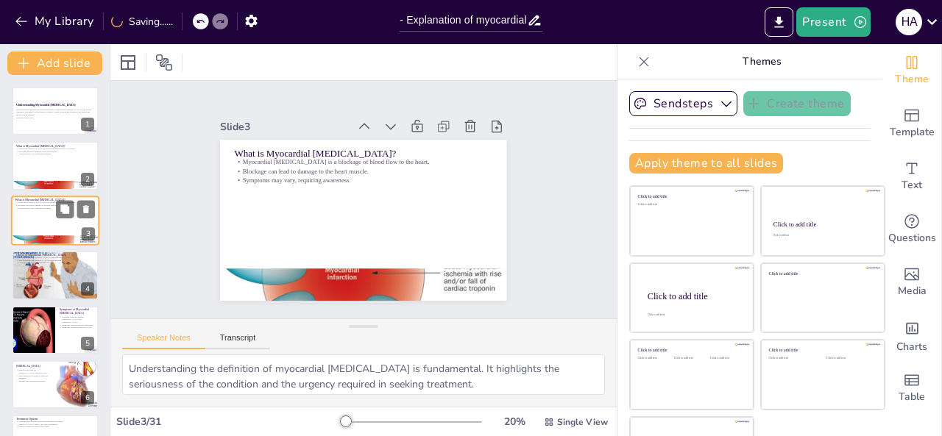
checkbox input "true"
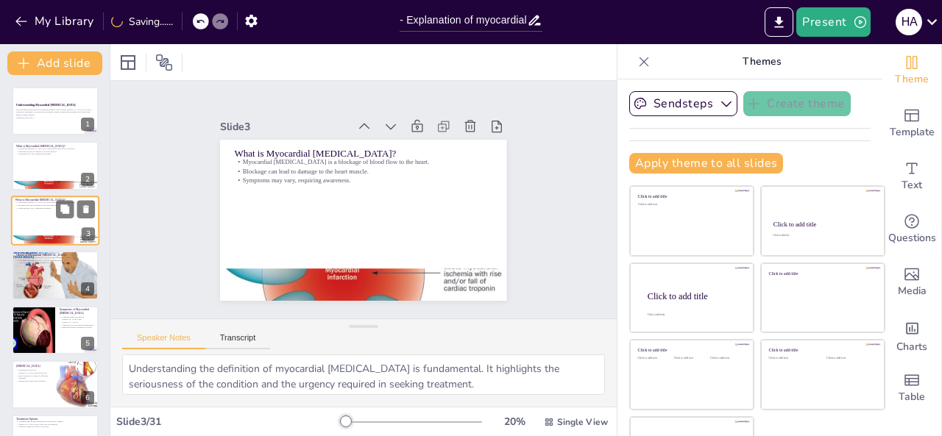
checkbox input "true"
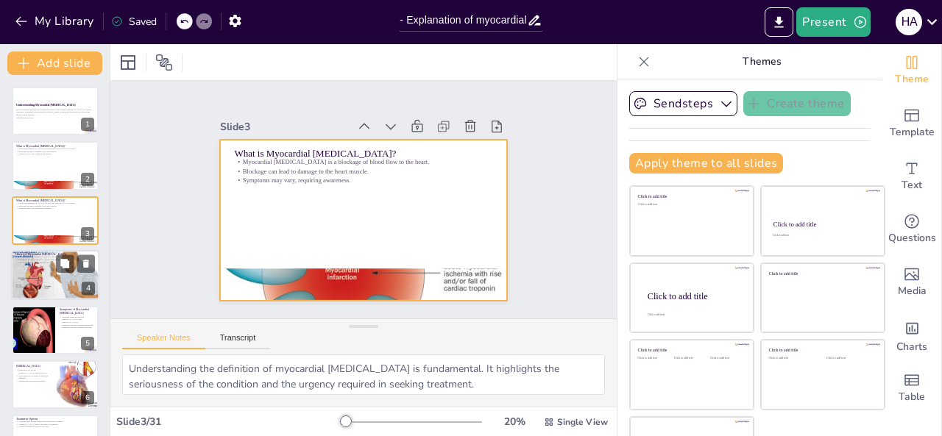
checkbox input "true"
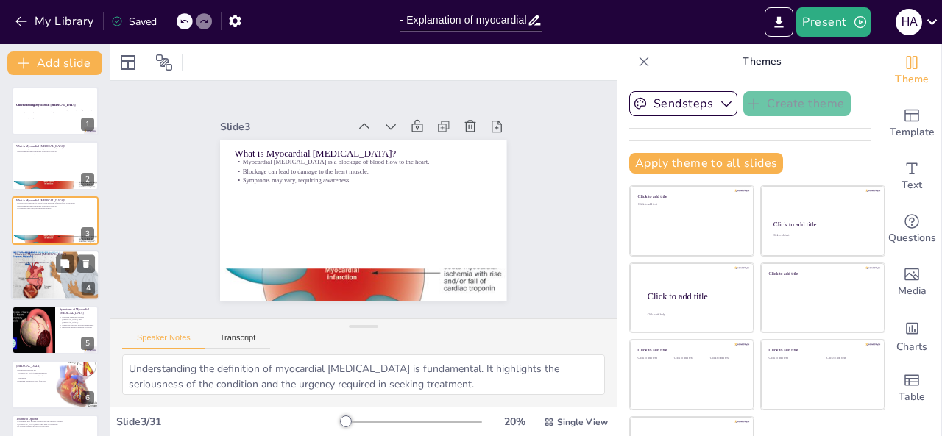
checkbox input "true"
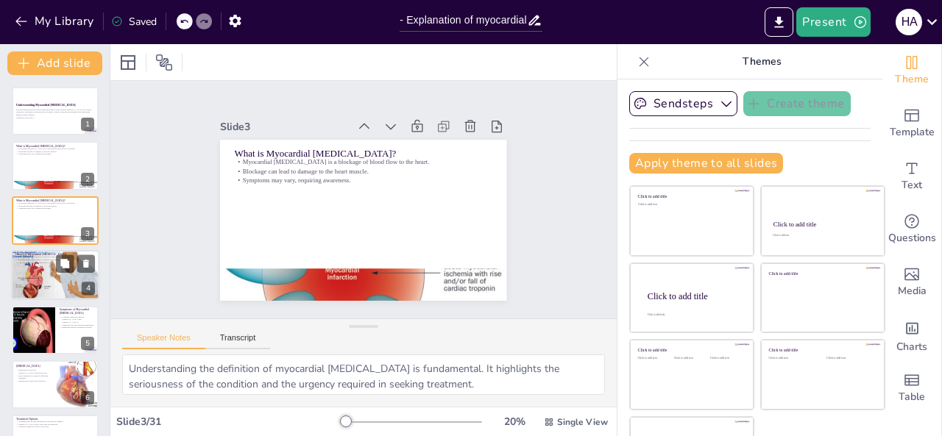
click at [28, 255] on p "Causes of Myocardial [MEDICAL_DATA]" at bounding box center [54, 254] width 79 height 4
type textarea "Understanding the primary causes of myocardial [MEDICAL_DATA], such as [MEDICAL…"
checkbox input "true"
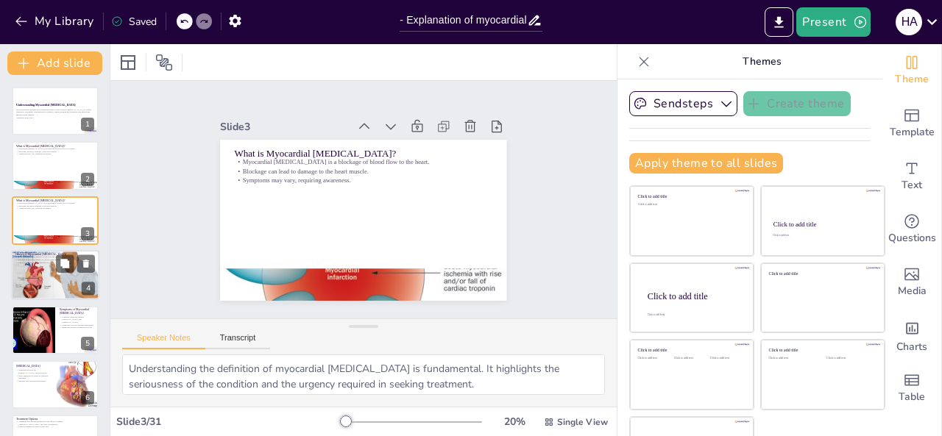
checkbox input "true"
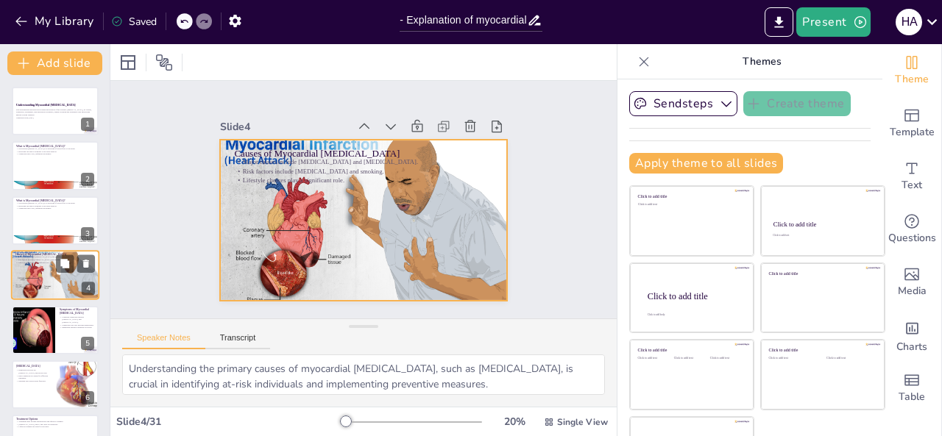
scroll to position [19, 0]
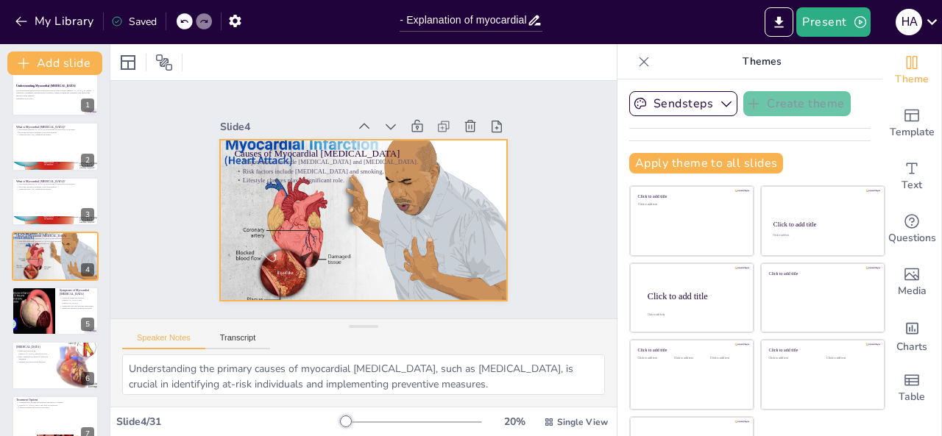
checkbox input "true"
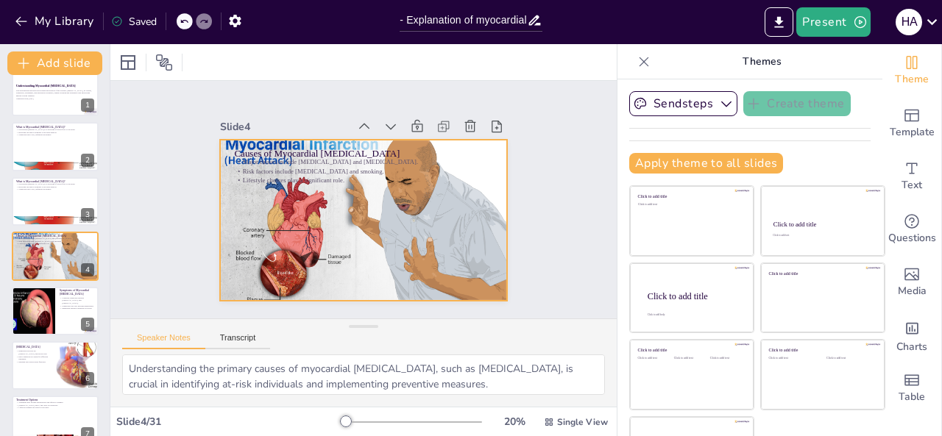
checkbox input "true"
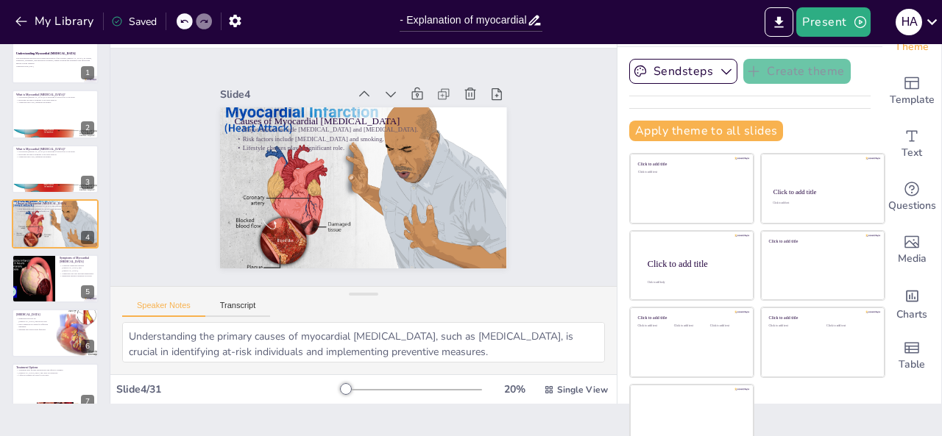
scroll to position [47, 0]
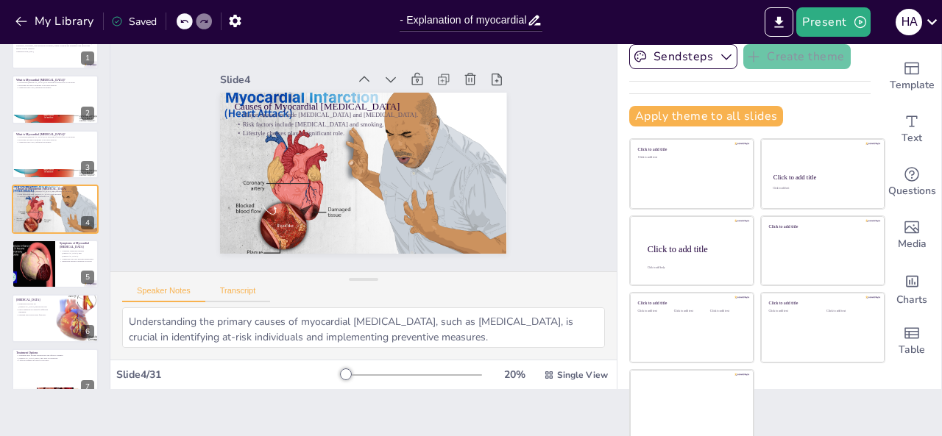
click at [243, 292] on button "Transcript" at bounding box center [237, 294] width 65 height 16
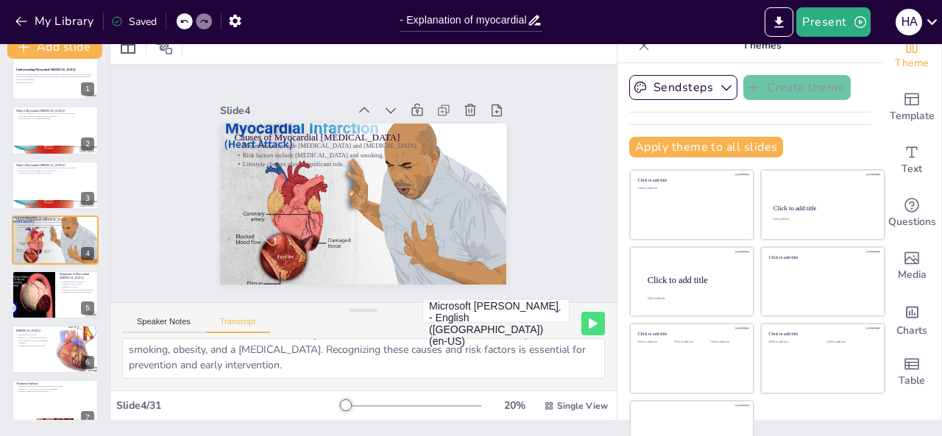
scroll to position [0, 0]
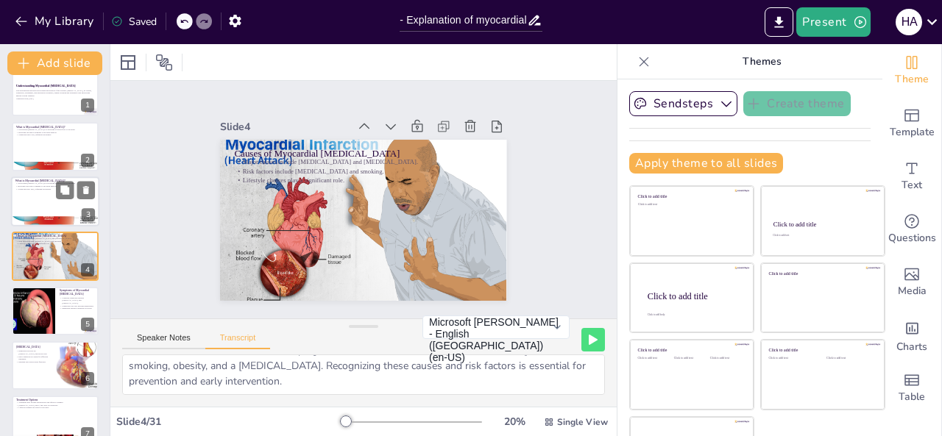
checkbox input "true"
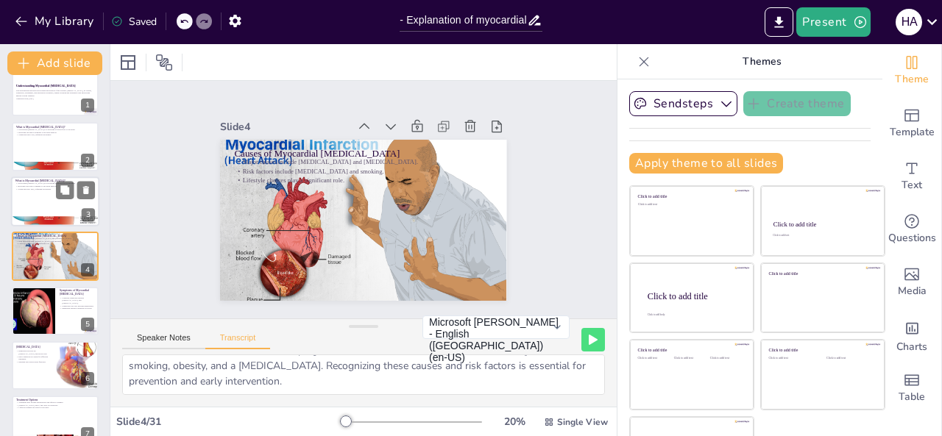
click at [65, 199] on div at bounding box center [55, 202] width 88 height 50
checkbox input "true"
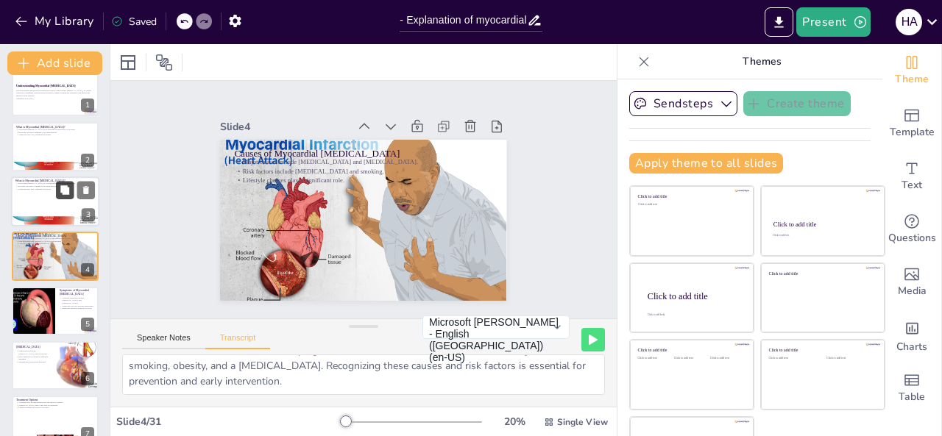
checkbox input "true"
type textarea "Myocardial [MEDICAL_DATA], often referred to as a heart attack, is a serious me…"
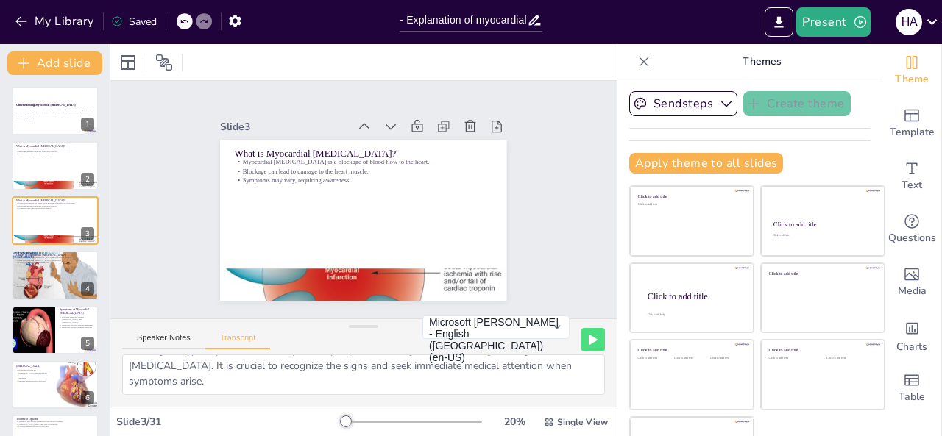
checkbox input "true"
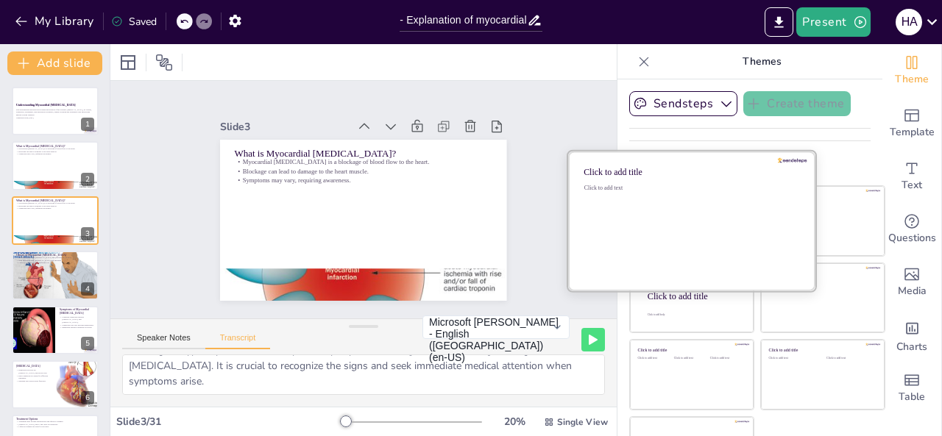
checkbox input "true"
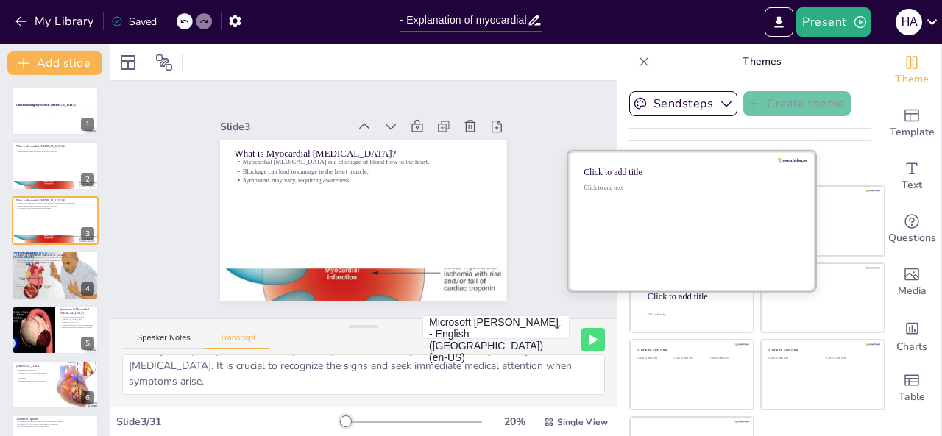
click at [682, 221] on div "Click to add text" at bounding box center [689, 230] width 210 height 91
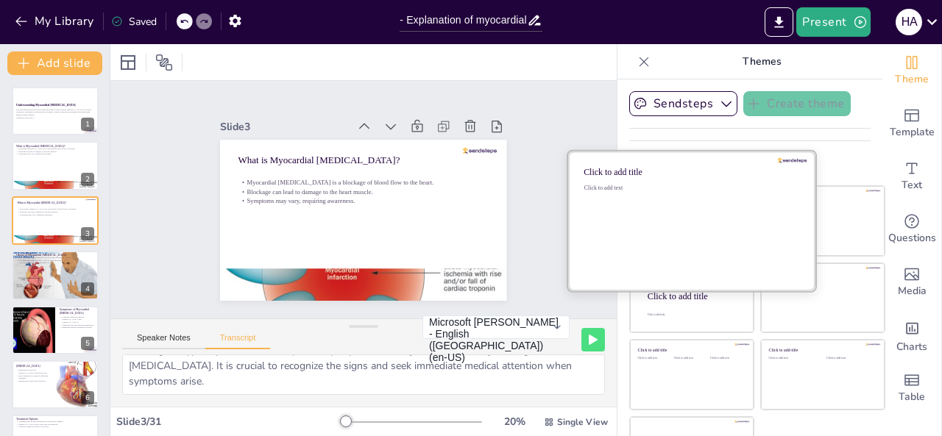
checkbox input "true"
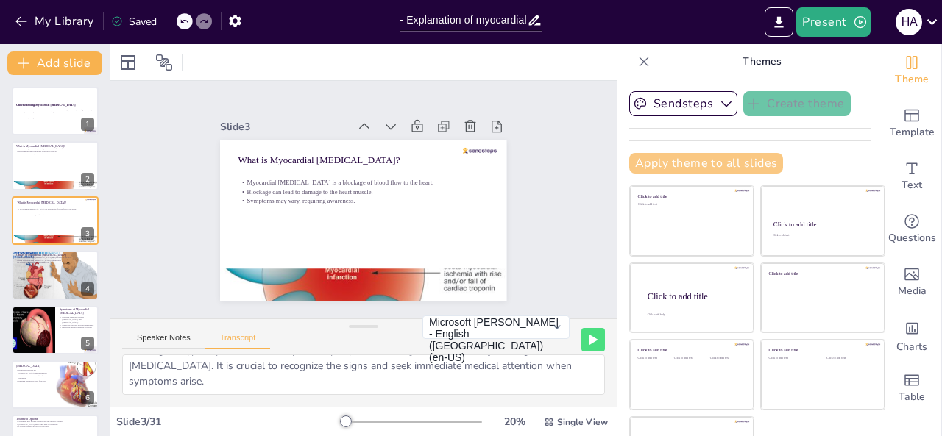
click at [692, 162] on button "Apply theme to all slides" at bounding box center [706, 163] width 154 height 21
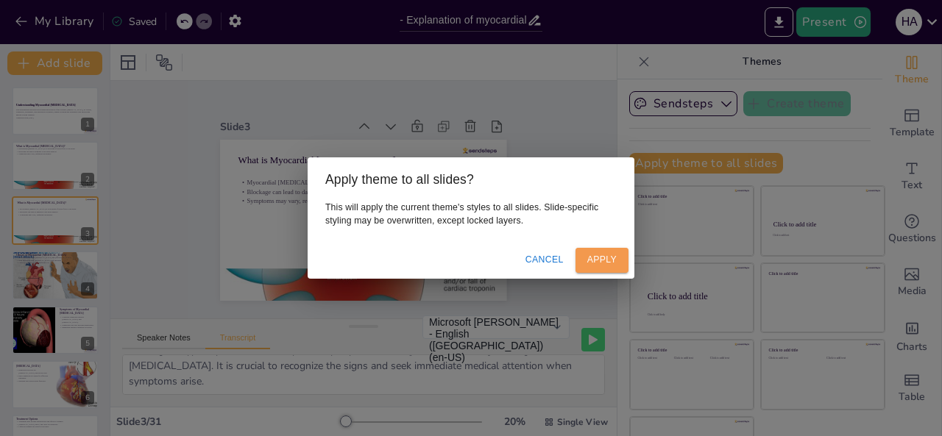
click at [608, 256] on button "Apply" at bounding box center [601, 260] width 53 height 24
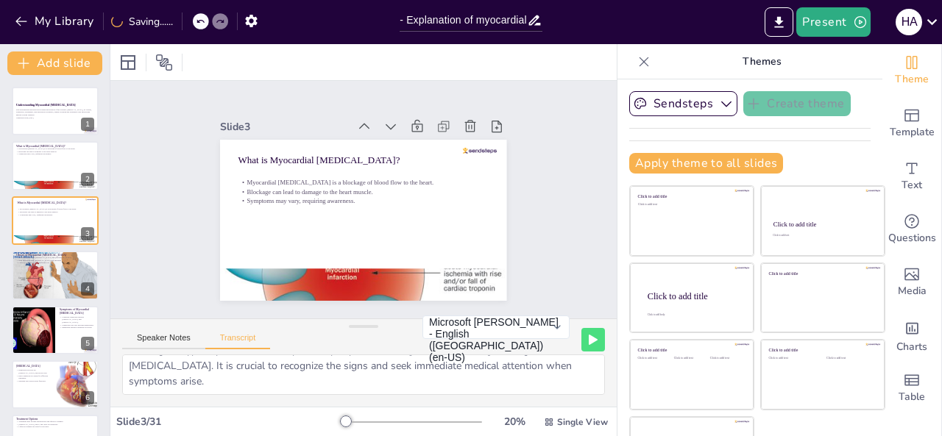
checkbox input "true"
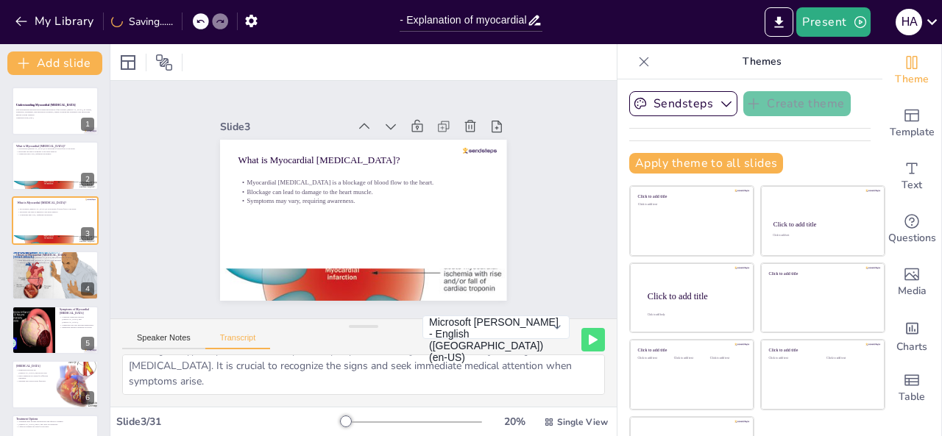
checkbox input "true"
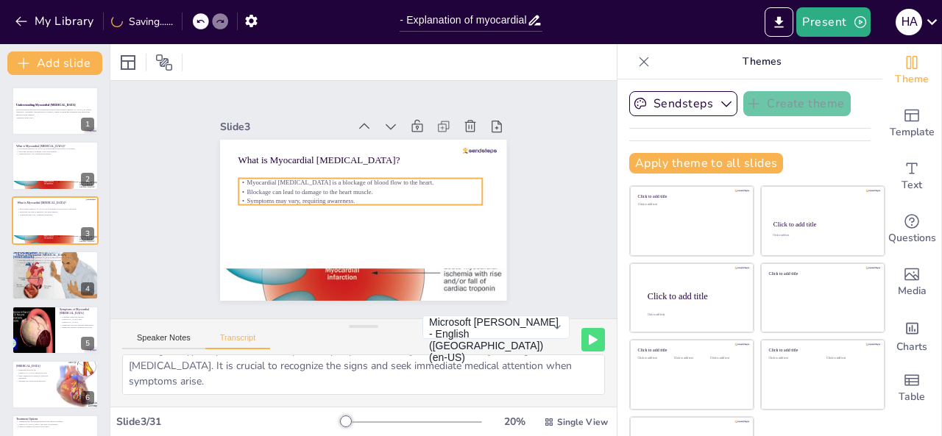
checkbox input "true"
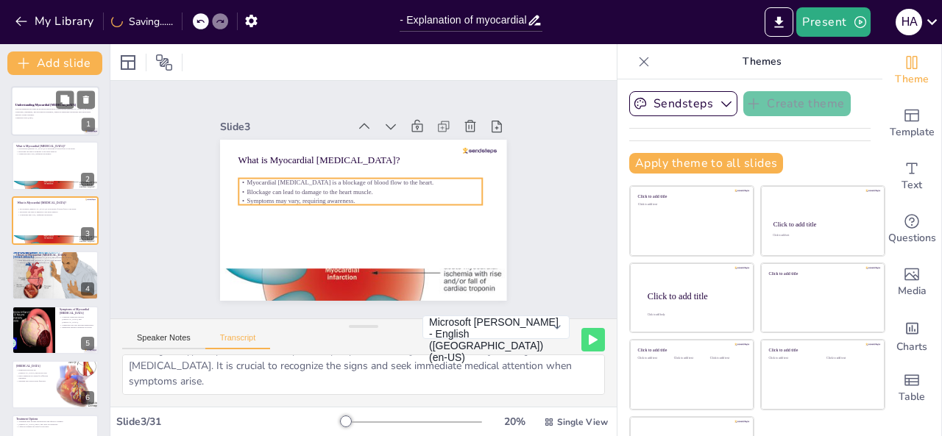
checkbox input "true"
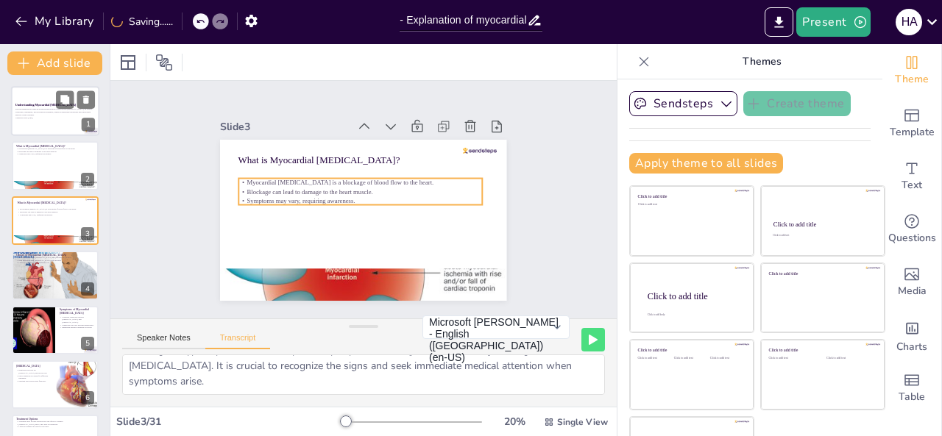
checkbox input "true"
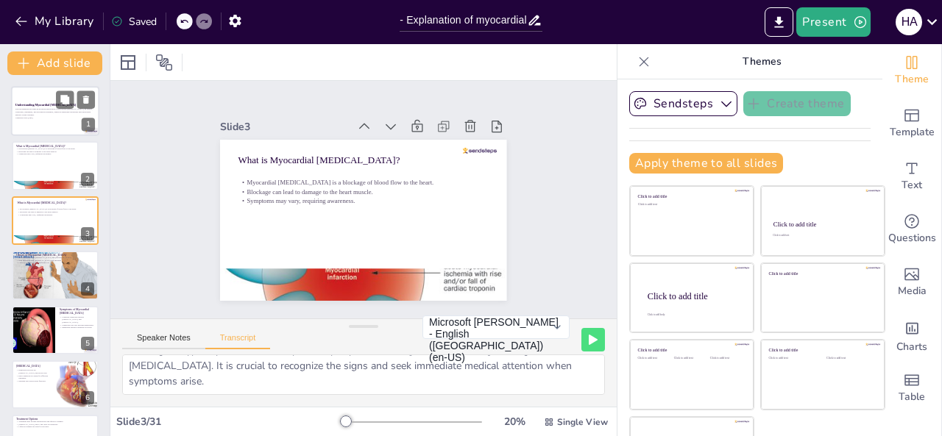
checkbox input "true"
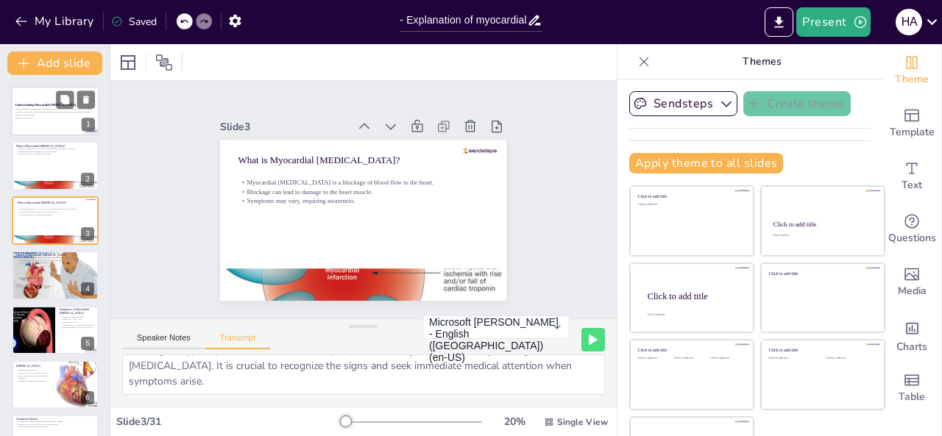
checkbox input "true"
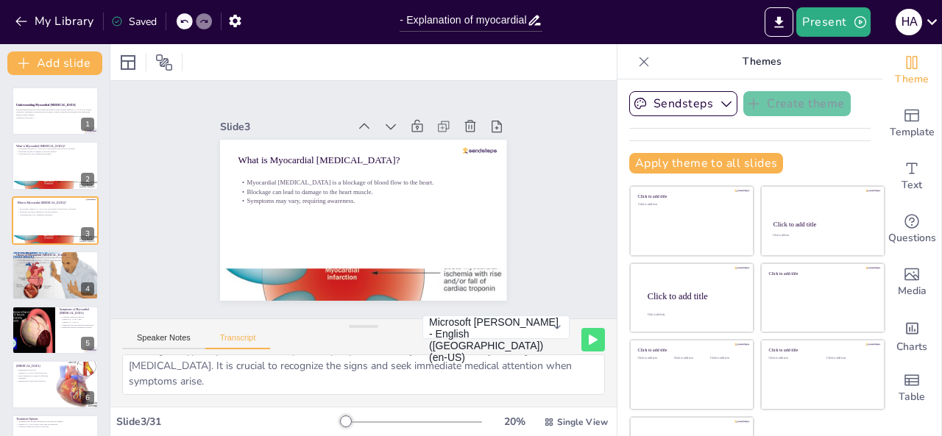
checkbox input "true"
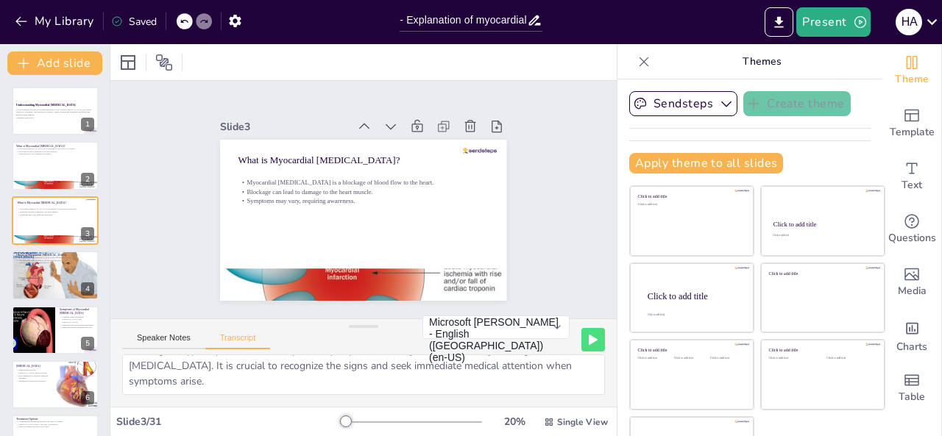
checkbox input "true"
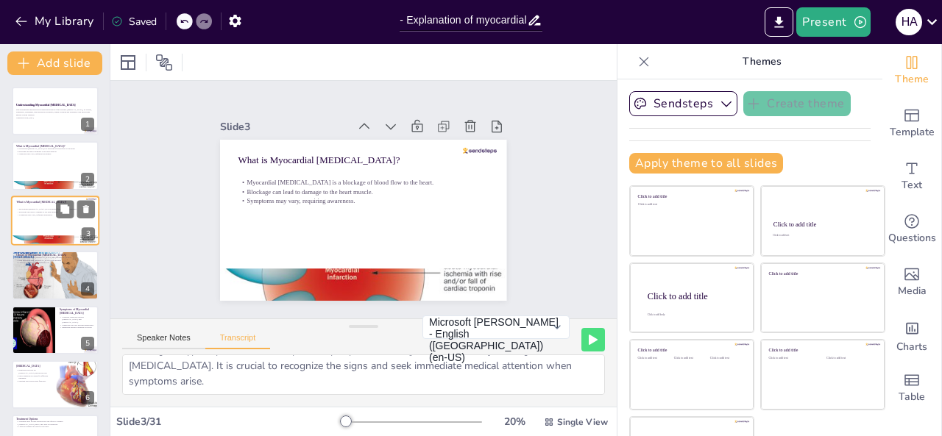
checkbox input "true"
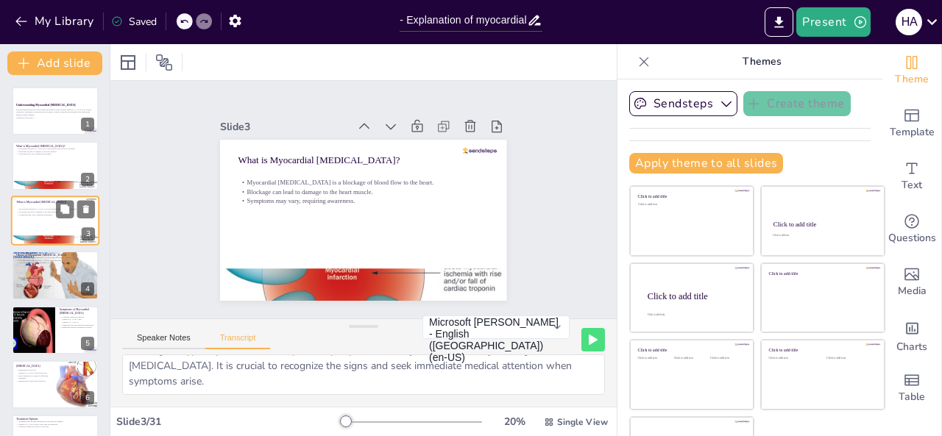
checkbox input "true"
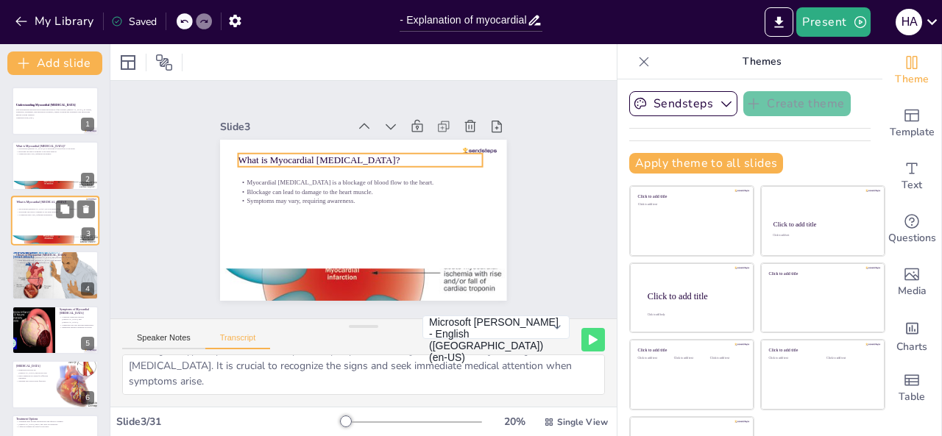
checkbox input "true"
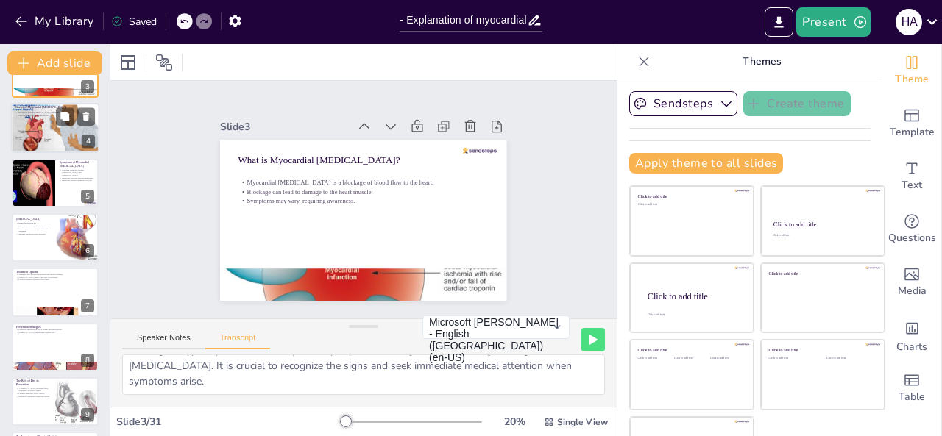
click at [52, 139] on div at bounding box center [55, 128] width 88 height 57
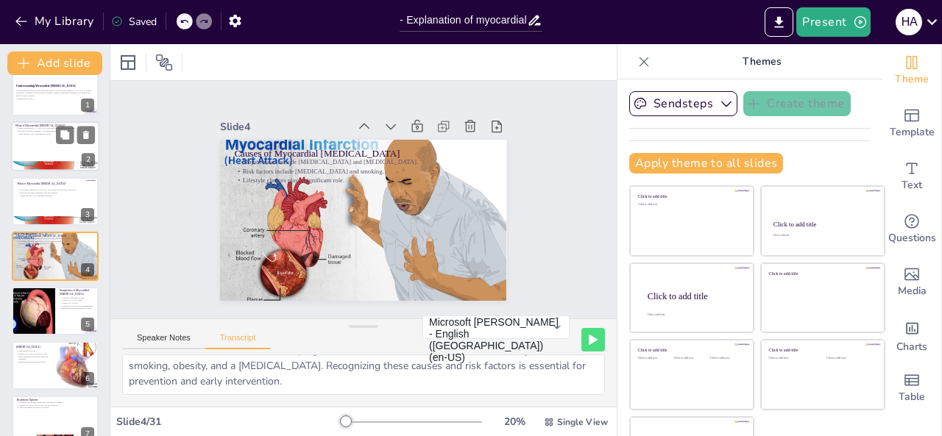
click at [46, 187] on div at bounding box center [55, 201] width 87 height 49
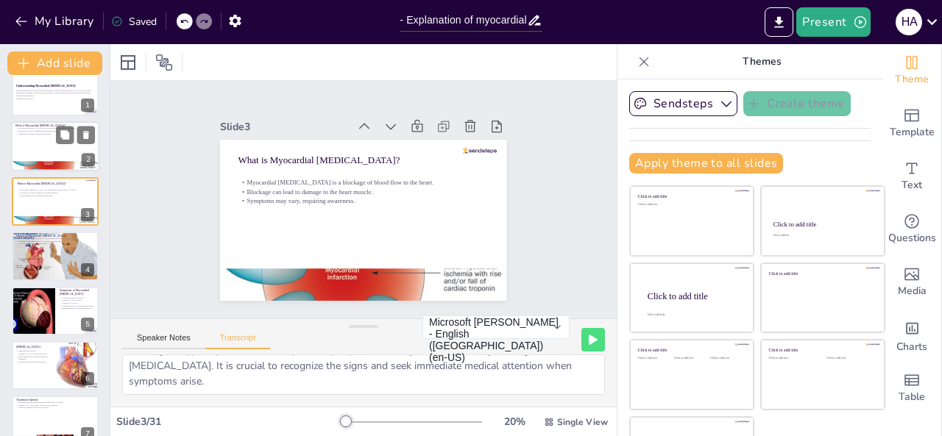
scroll to position [0, 0]
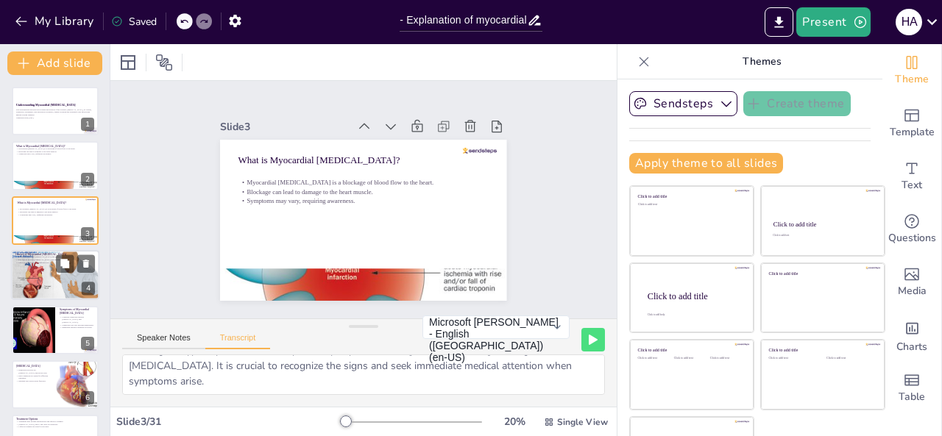
click at [54, 266] on div at bounding box center [55, 275] width 88 height 57
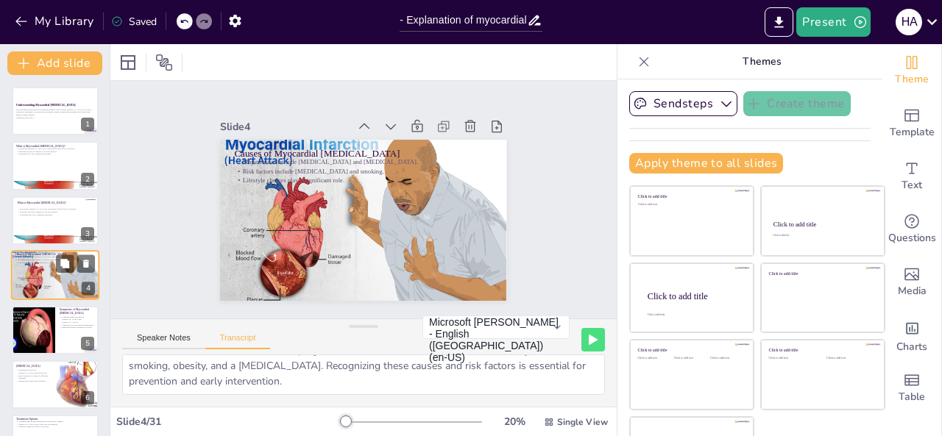
scroll to position [19, 0]
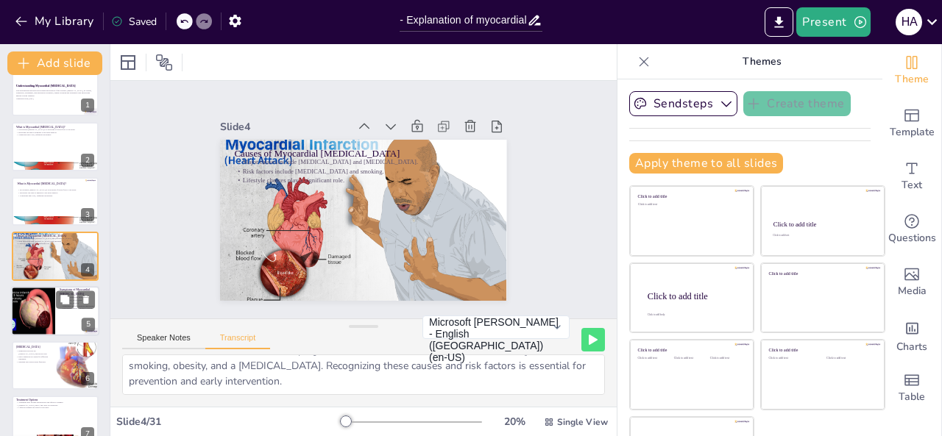
click at [24, 316] on div at bounding box center [33, 311] width 75 height 50
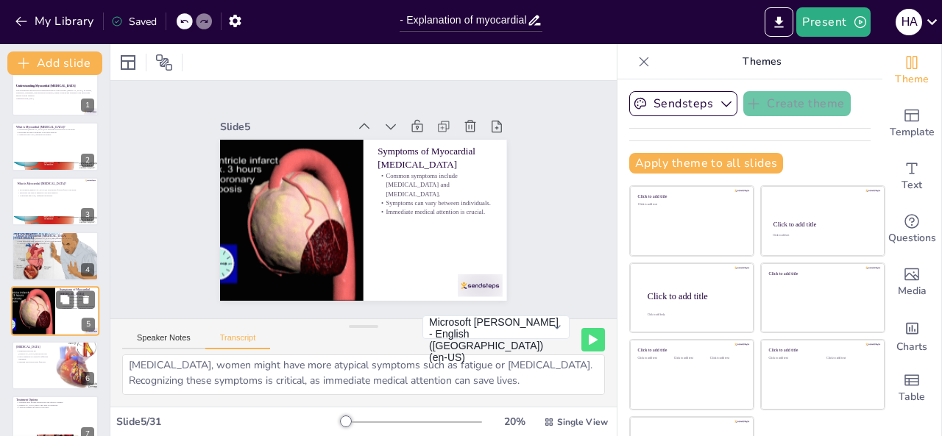
scroll to position [49, 0]
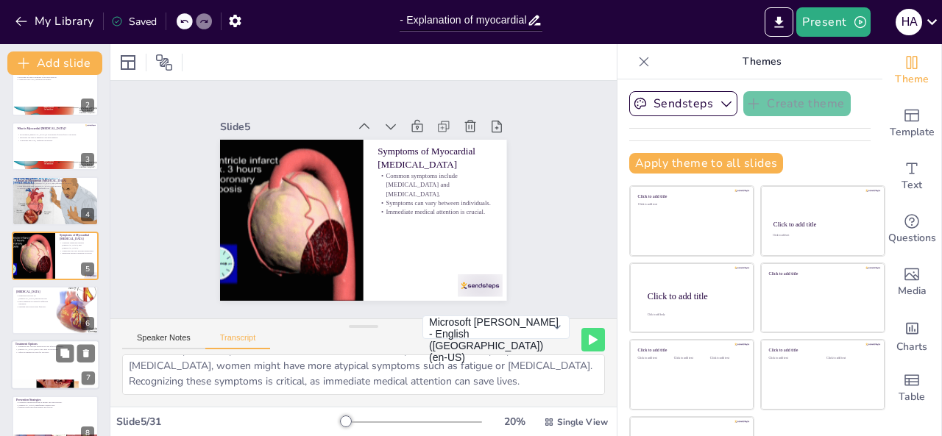
click at [40, 344] on p "Treatment Options" at bounding box center [54, 344] width 79 height 4
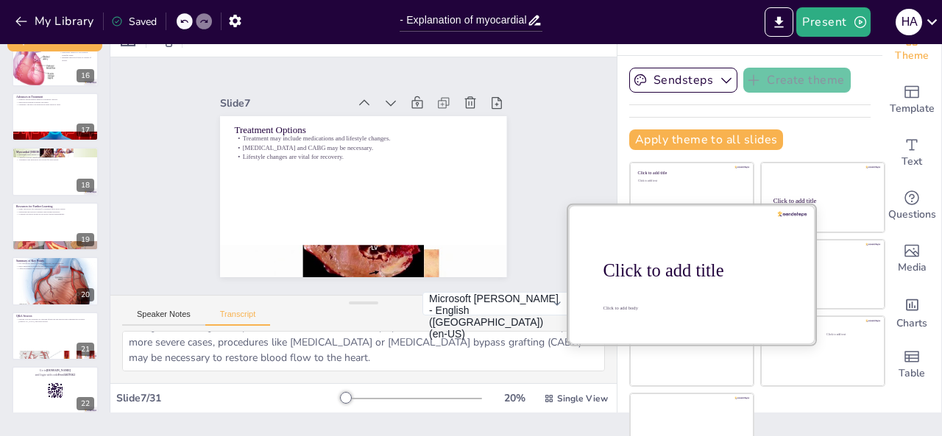
scroll to position [0, 0]
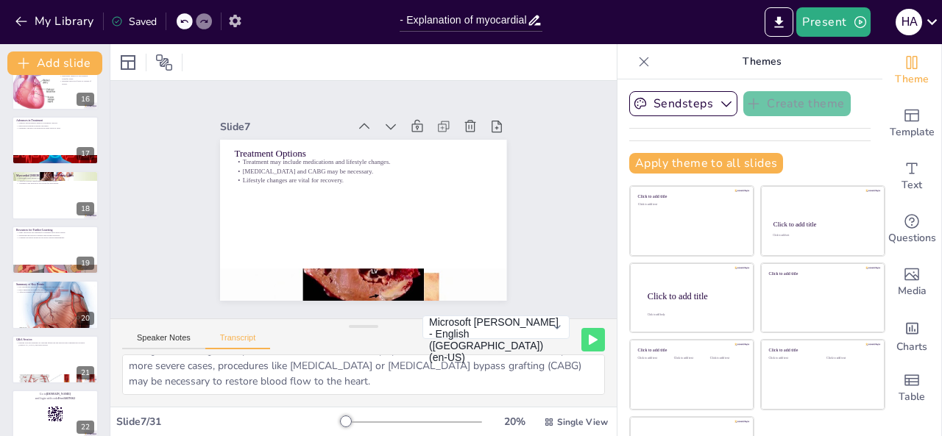
click at [227, 17] on icon "button" at bounding box center [234, 20] width 15 height 15
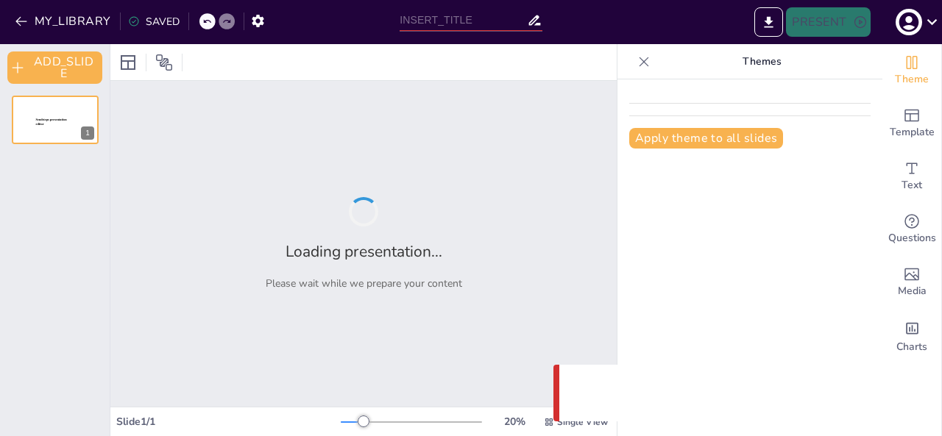
type input "- Explanation of myocardial [MEDICAL_DATA]"
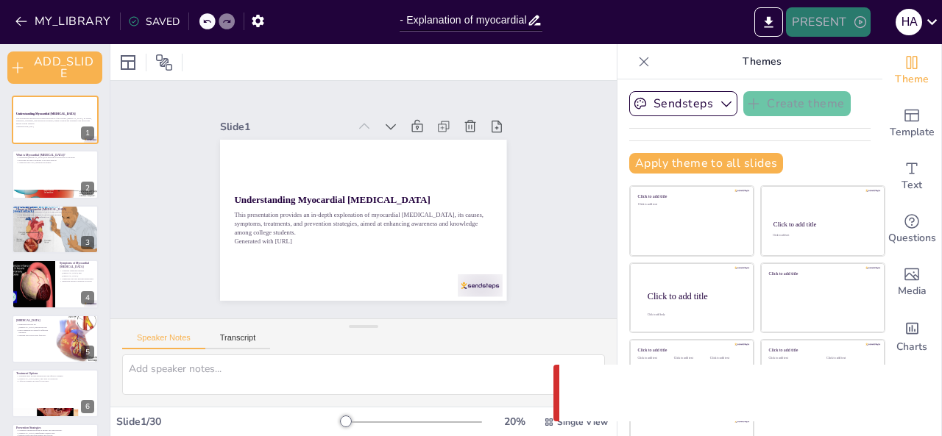
checkbox input "true"
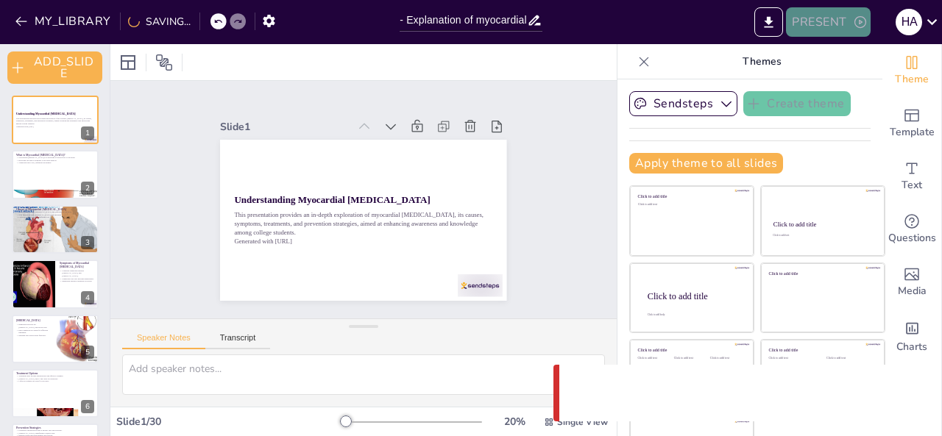
click at [817, 25] on button "PRESENT" at bounding box center [828, 21] width 84 height 29
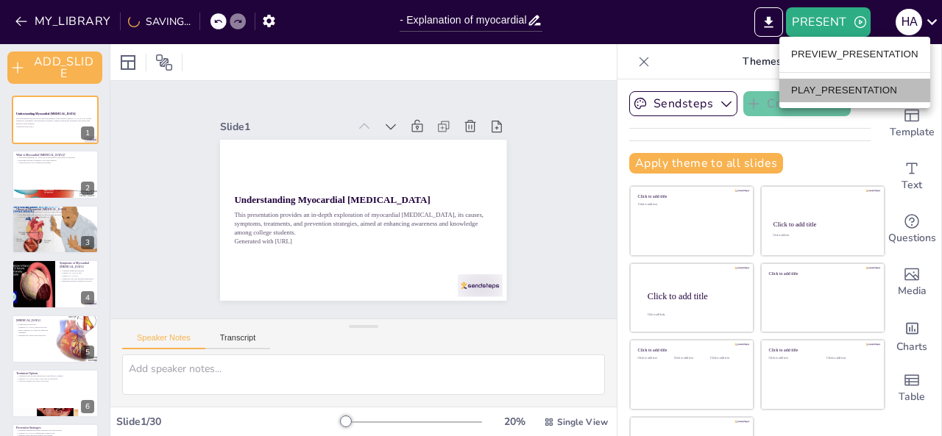
click at [798, 86] on li "PLAY_PRESENTATION" at bounding box center [854, 91] width 151 height 24
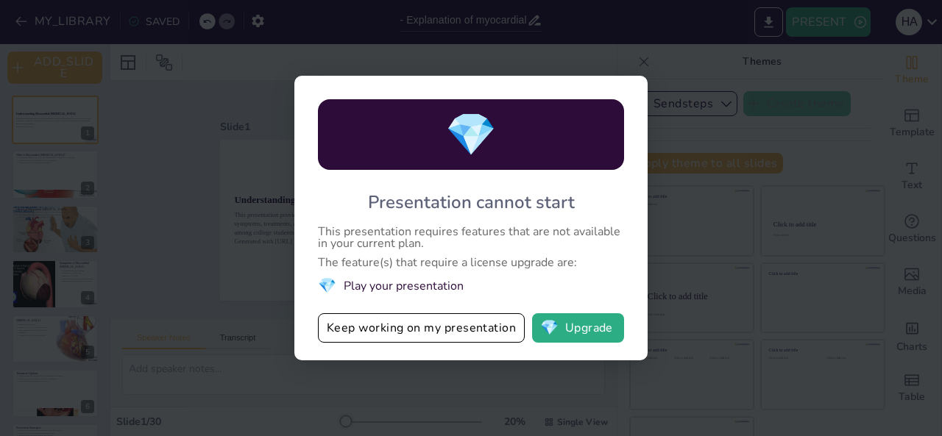
click at [144, 112] on div "💎 Presentation cannot start This presentation requires features that are not av…" at bounding box center [471, 218] width 942 height 436
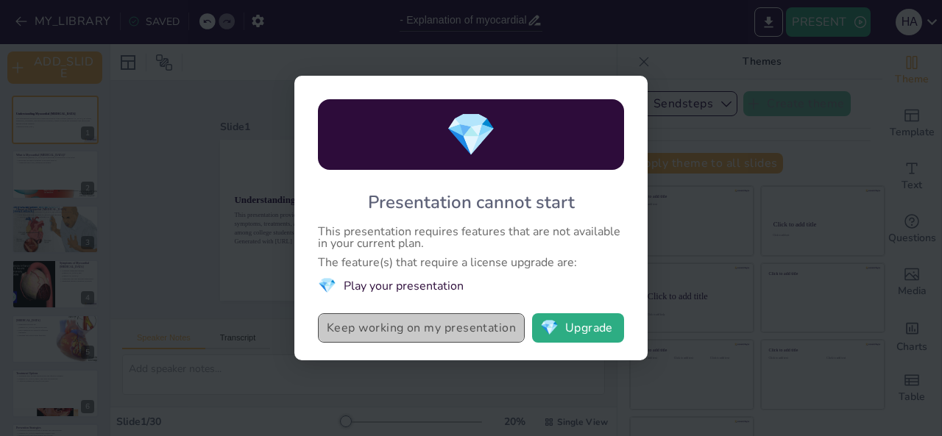
click at [440, 335] on button "Keep working on my presentation" at bounding box center [421, 327] width 207 height 29
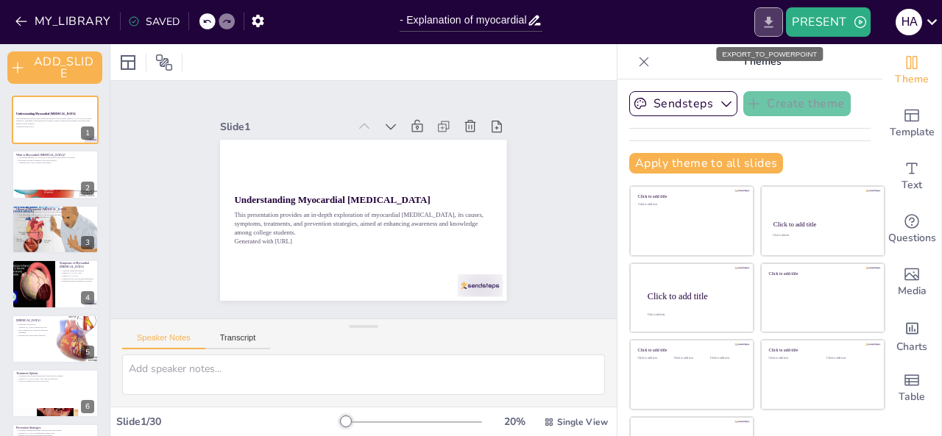
click at [761, 24] on icon "EXPORT_TO_POWERPOINT" at bounding box center [768, 22] width 15 height 15
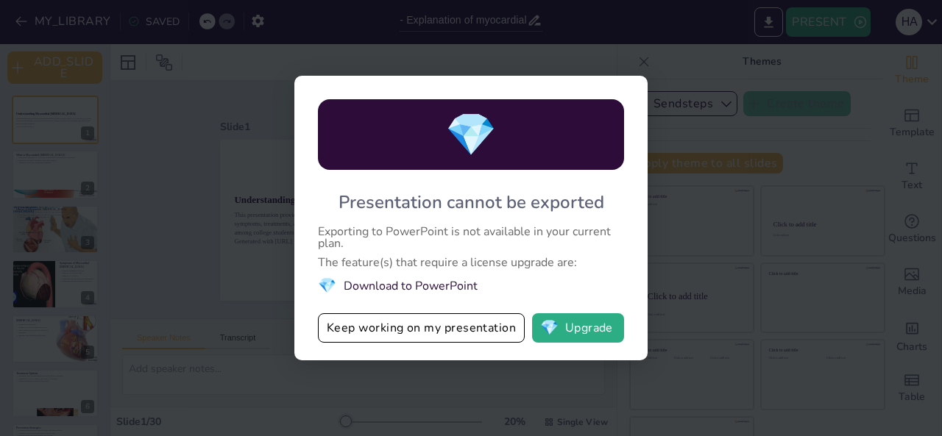
click at [441, 329] on button "Keep working on my presentation" at bounding box center [421, 327] width 207 height 29
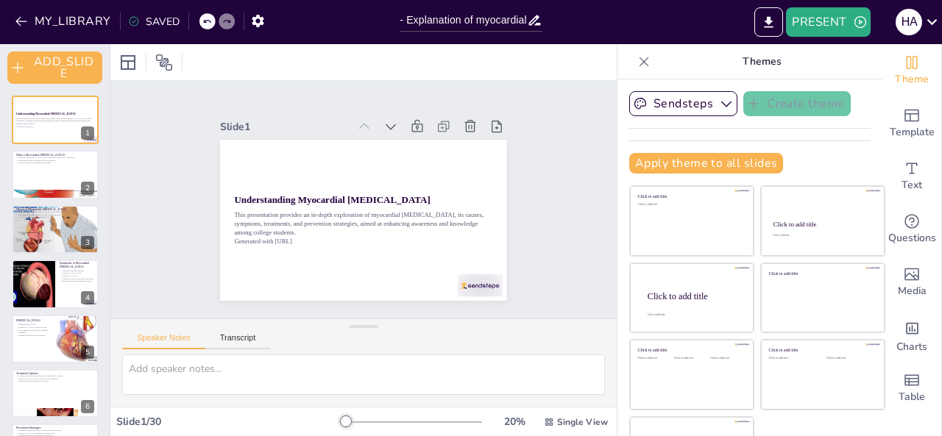
checkbox input "true"
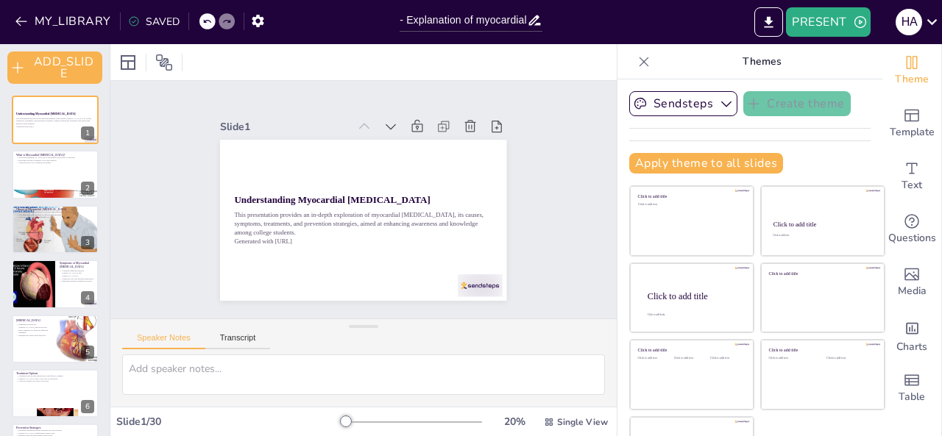
checkbox input "true"
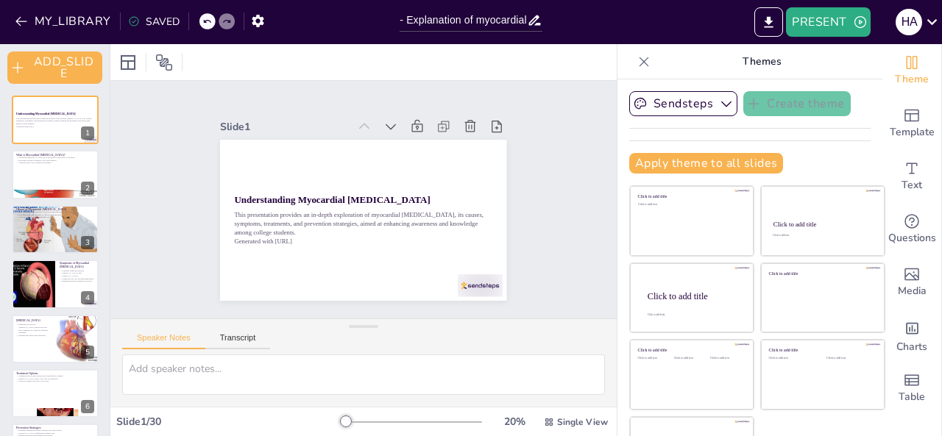
checkbox input "true"
